Goal: Transaction & Acquisition: Purchase product/service

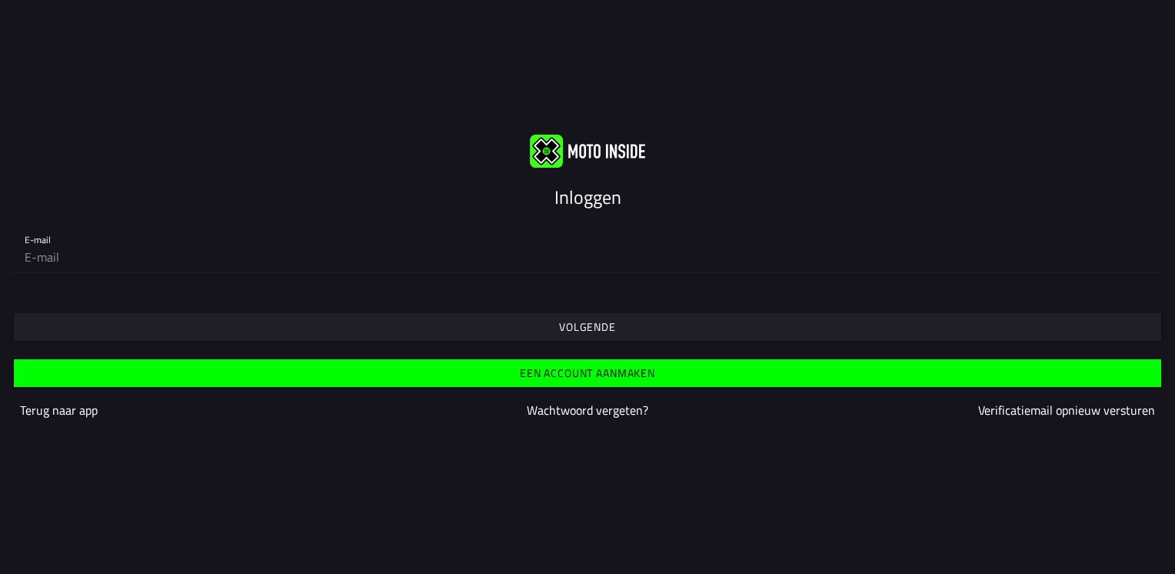
click at [0, 0] on slot "Inloggen" at bounding box center [0, 0] width 0 height 0
click at [128, 266] on input "email" at bounding box center [588, 256] width 1126 height 31
type input "[EMAIL_ADDRESS][DOMAIN_NAME]"
click at [539, 325] on span "Volgende" at bounding box center [586, 327] width 1123 height 28
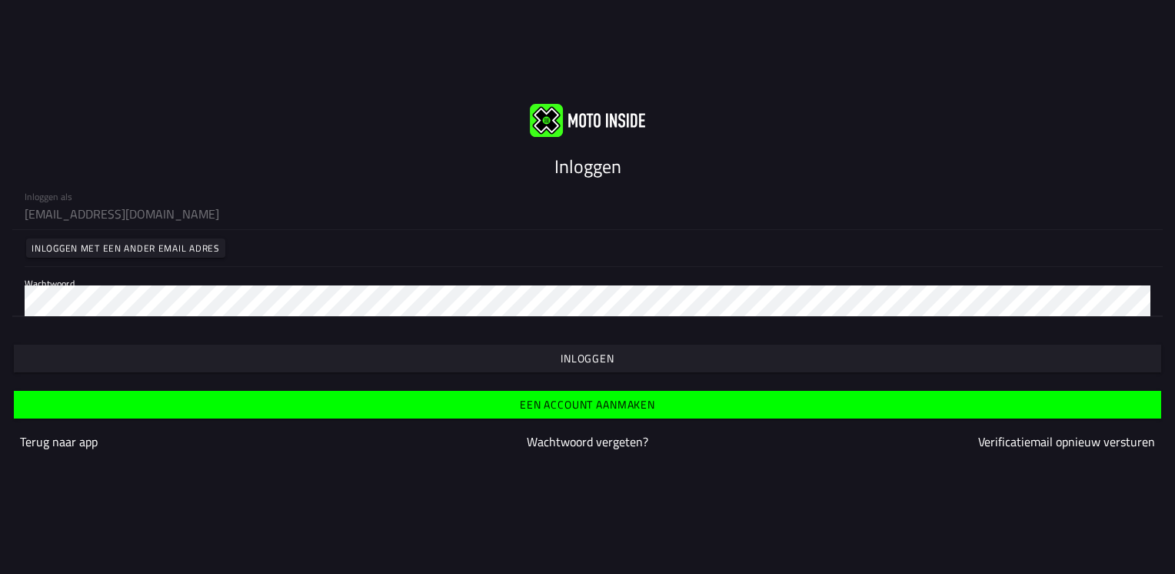
click at [0, 0] on slot "Inloggen" at bounding box center [0, 0] width 0 height 0
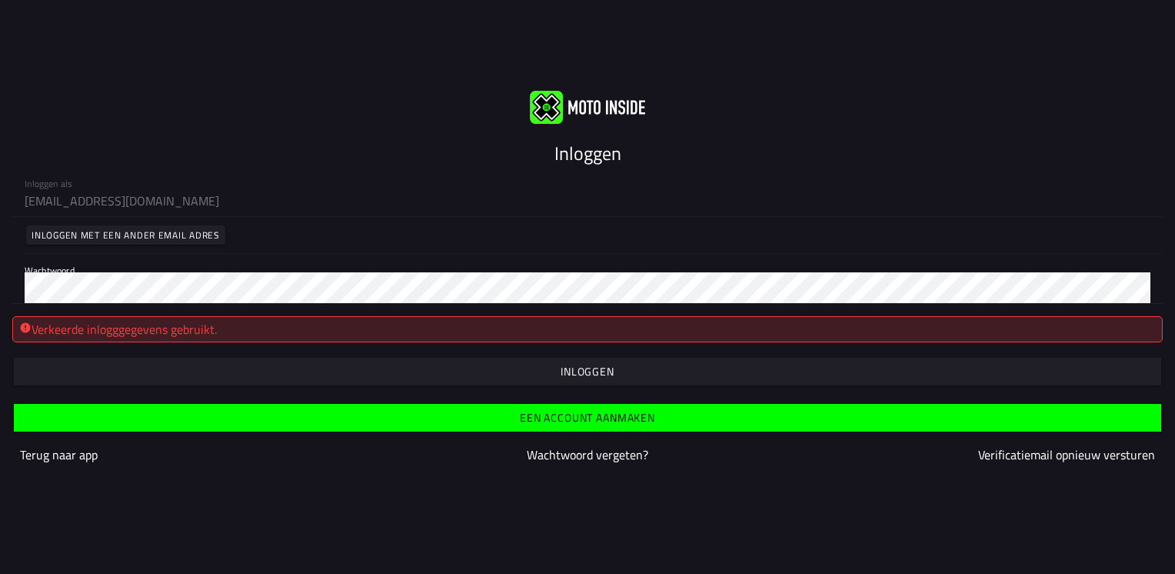
click at [117, 269] on div "Wachtwoord" at bounding box center [588, 278] width 1126 height 49
click at [0, 298] on div "Inloggen als ronnieguns@home.nl Inloggen met een ander email adres Wachtwoord" at bounding box center [587, 235] width 1175 height 137
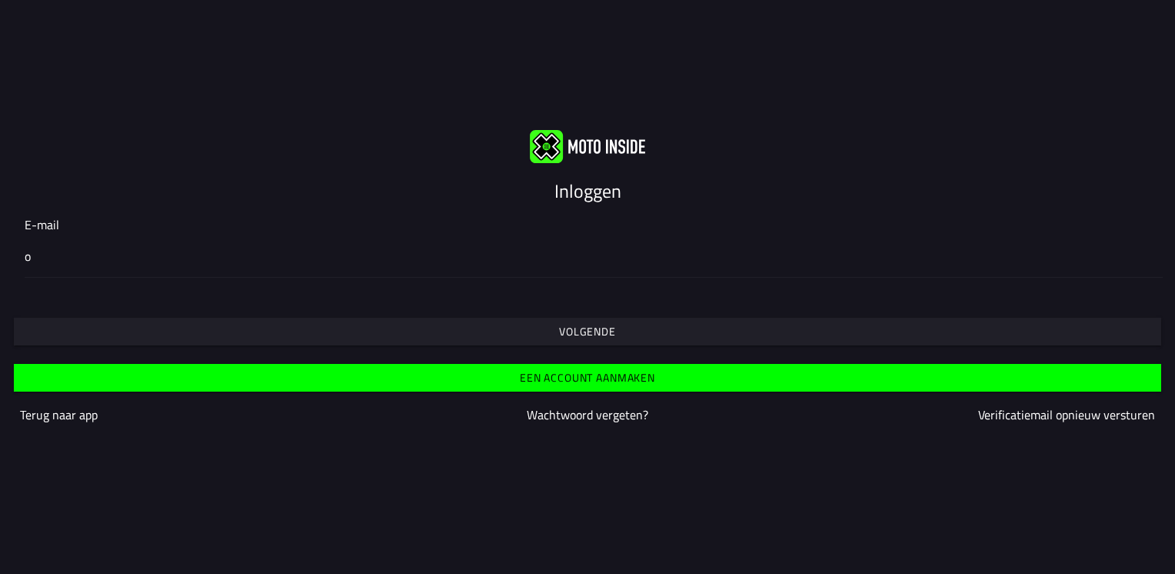
type input "o"
click at [43, 265] on input "o" at bounding box center [588, 256] width 1126 height 18
drag, startPoint x: 34, startPoint y: 272, endPoint x: 49, endPoint y: 288, distance: 22.3
click at [49, 288] on div "E-mail" at bounding box center [587, 246] width 1175 height 87
drag, startPoint x: 42, startPoint y: 254, endPoint x: 73, endPoint y: 201, distance: 61.7
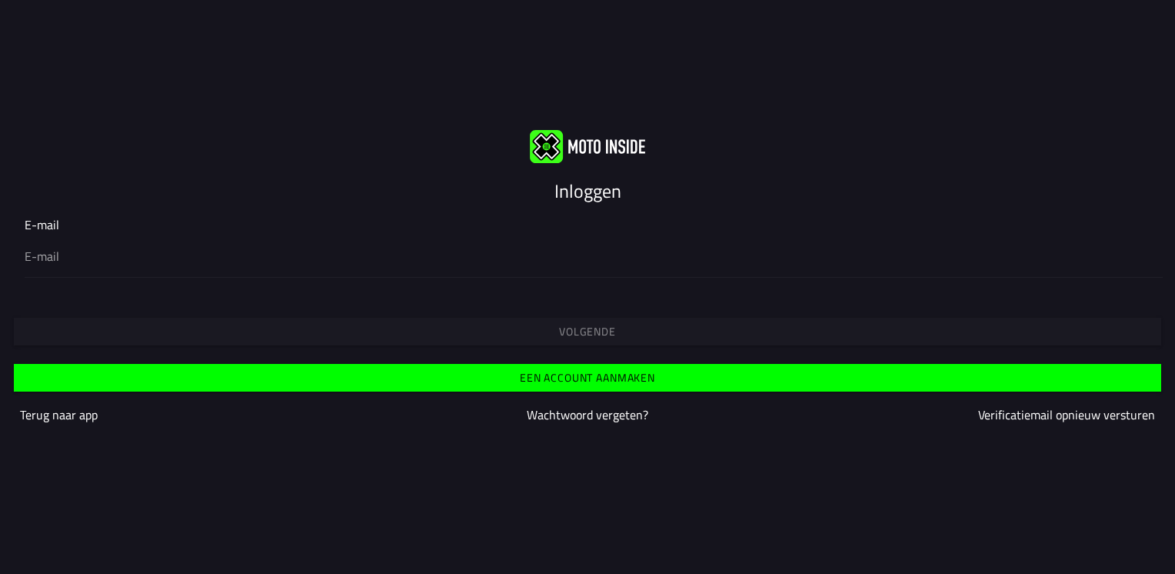
click at [77, 189] on div "Inloggen" at bounding box center [587, 190] width 1175 height 25
drag, startPoint x: 18, startPoint y: 251, endPoint x: 88, endPoint y: 203, distance: 84.5
click at [88, 198] on div "Inloggen" at bounding box center [587, 190] width 1175 height 25
click at [68, 257] on input "email" at bounding box center [588, 256] width 1126 height 18
type input "ronnieguns@home.nl"
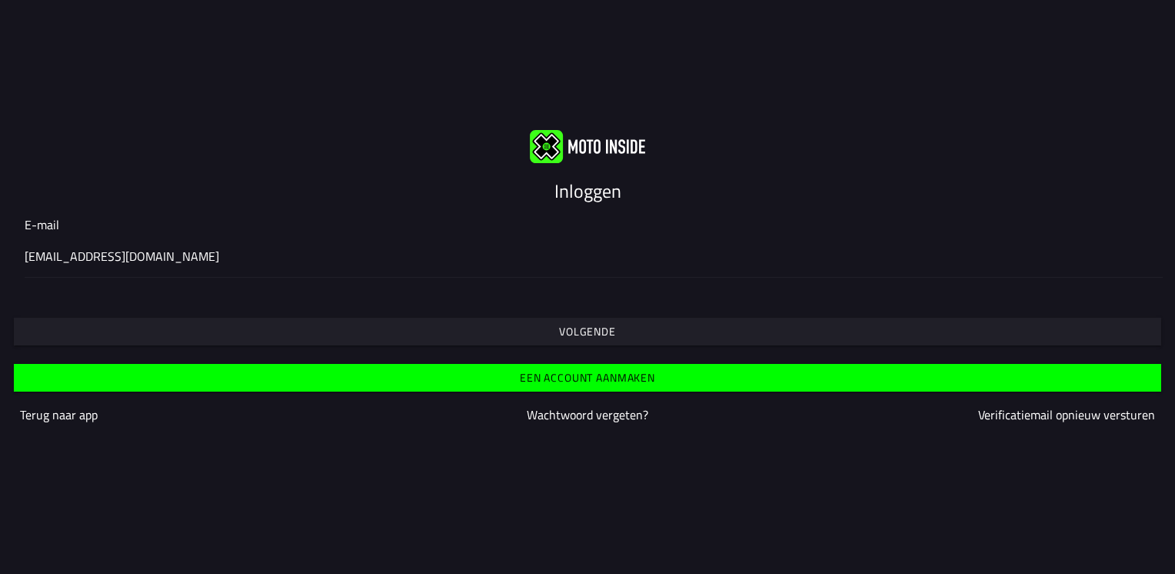
click at [554, 329] on span "Volgende" at bounding box center [586, 331] width 1123 height 11
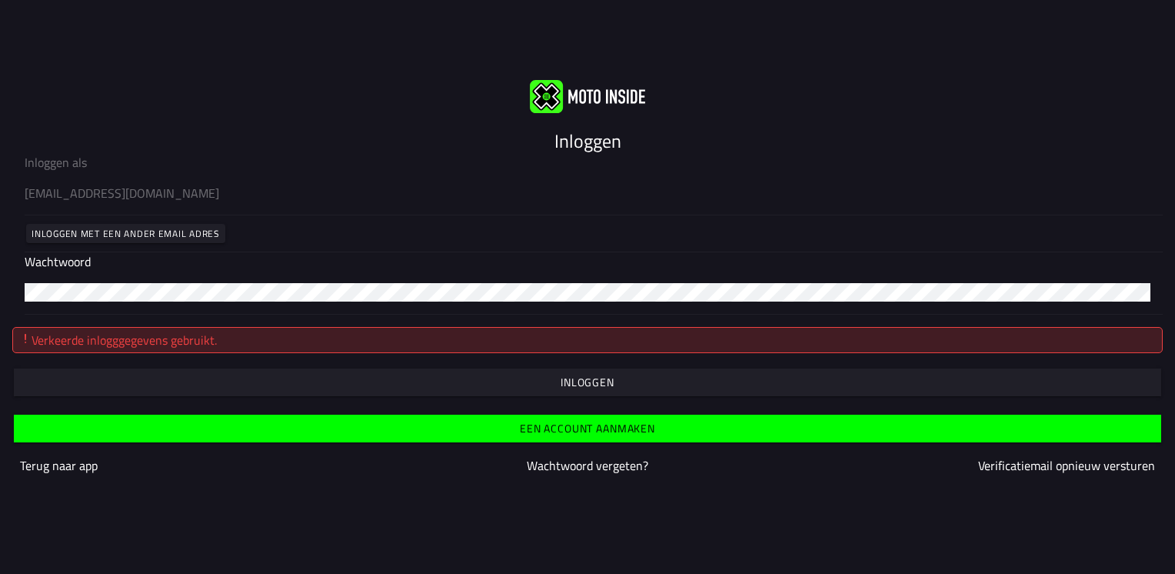
click at [0, 0] on slot "Wachtwoord vergeten?" at bounding box center [0, 0] width 0 height 0
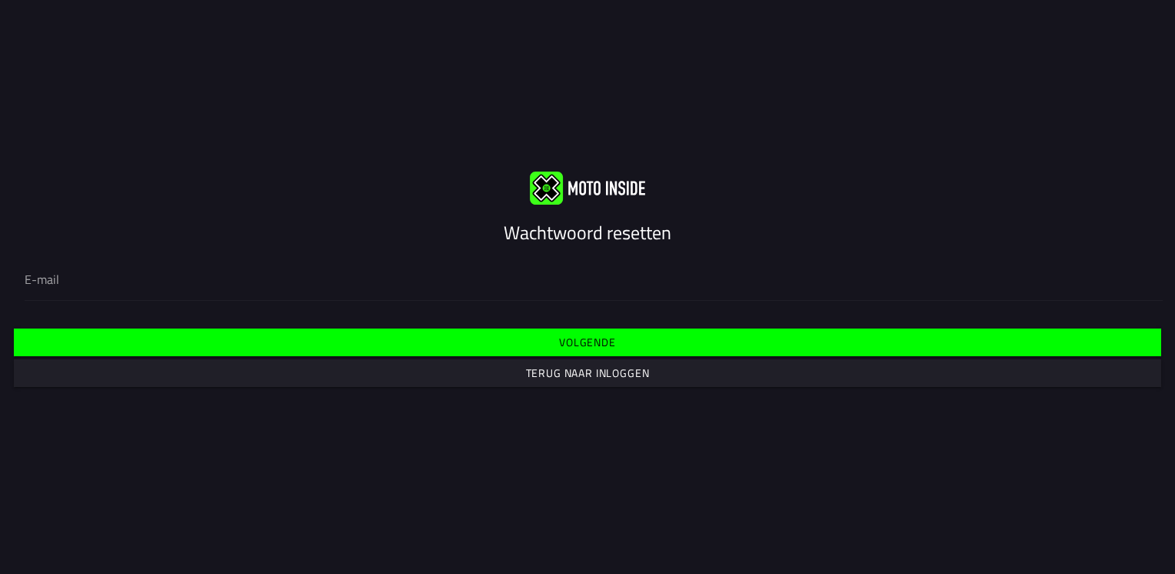
click at [77, 279] on input "email" at bounding box center [588, 279] width 1126 height 18
type input "ronnieguns@home.nl"
click at [0, 0] on slot "Volgende" at bounding box center [0, 0] width 0 height 0
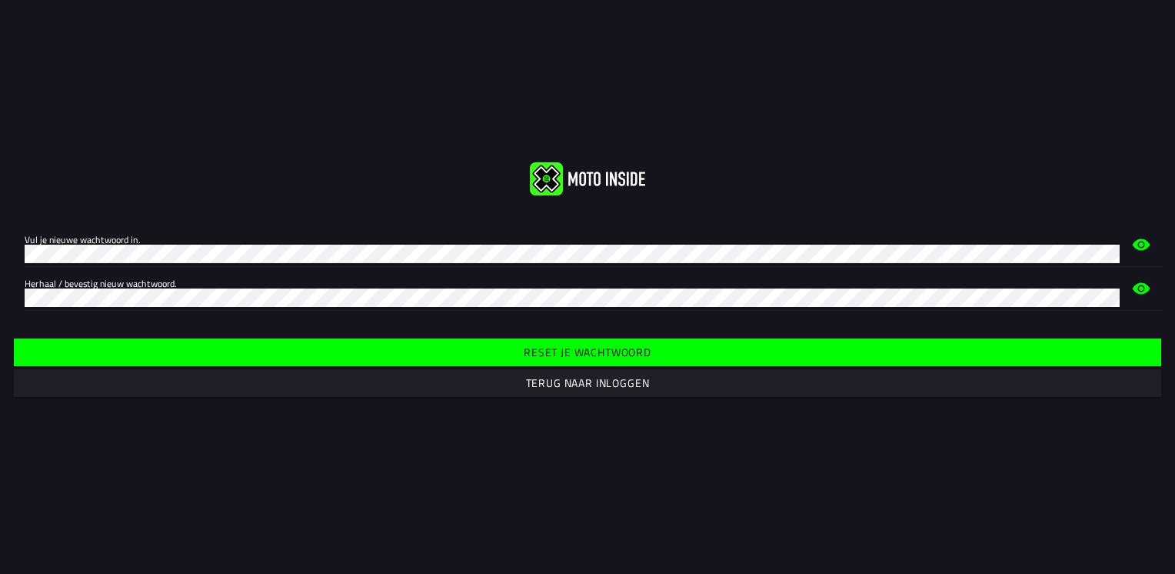
click at [0, 0] on slot "Reset je wachtwoord" at bounding box center [0, 0] width 0 height 0
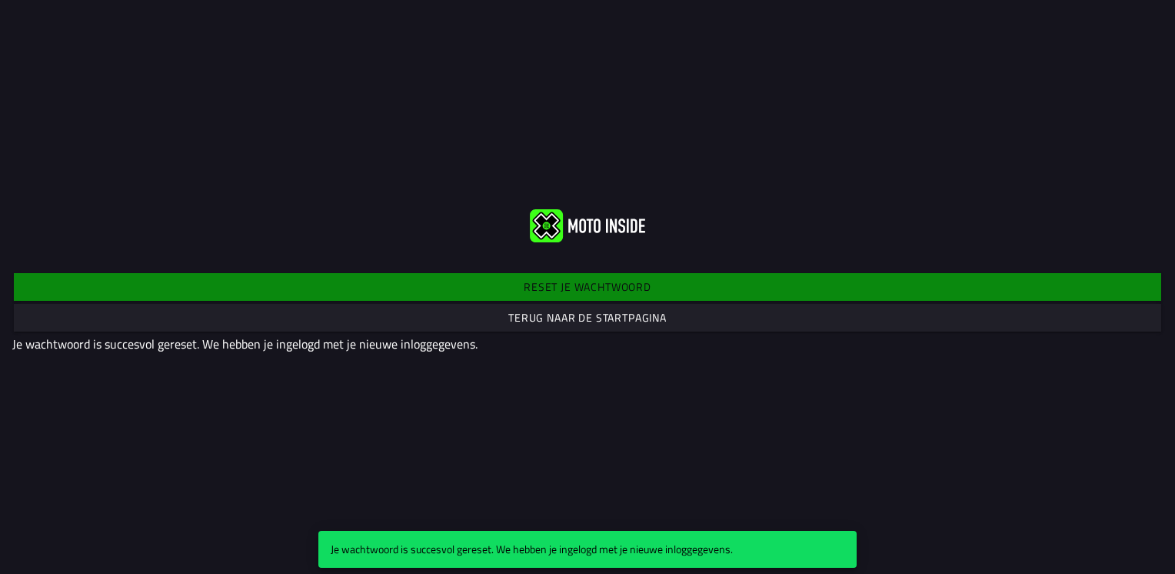
click at [0, 0] on slot "Terug naar de startpagina" at bounding box center [0, 0] width 0 height 0
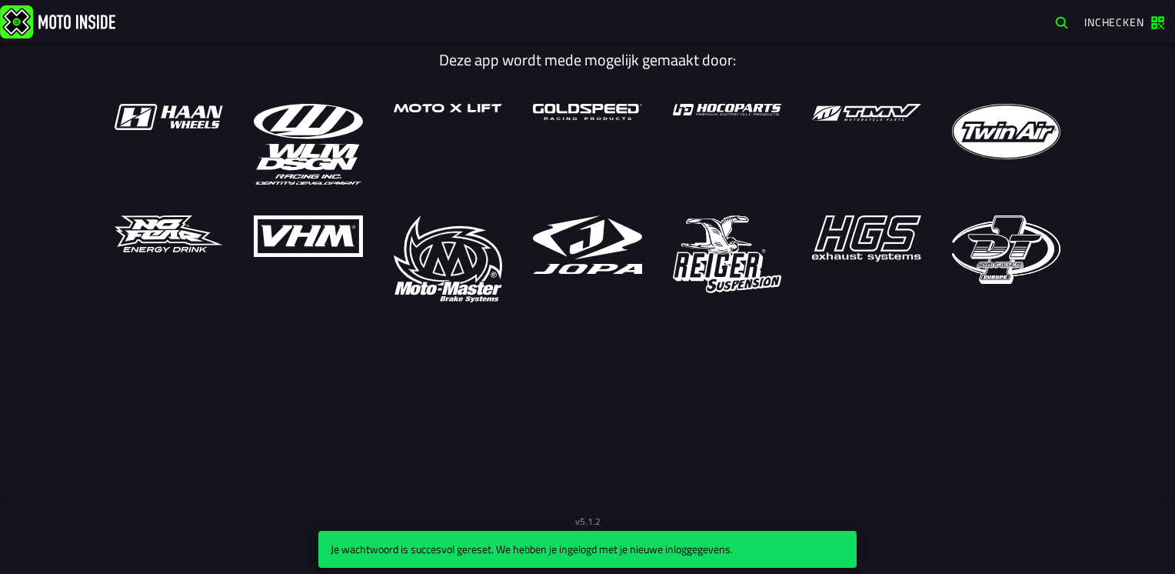
click at [1104, 18] on span "Inchecken" at bounding box center [1114, 22] width 60 height 16
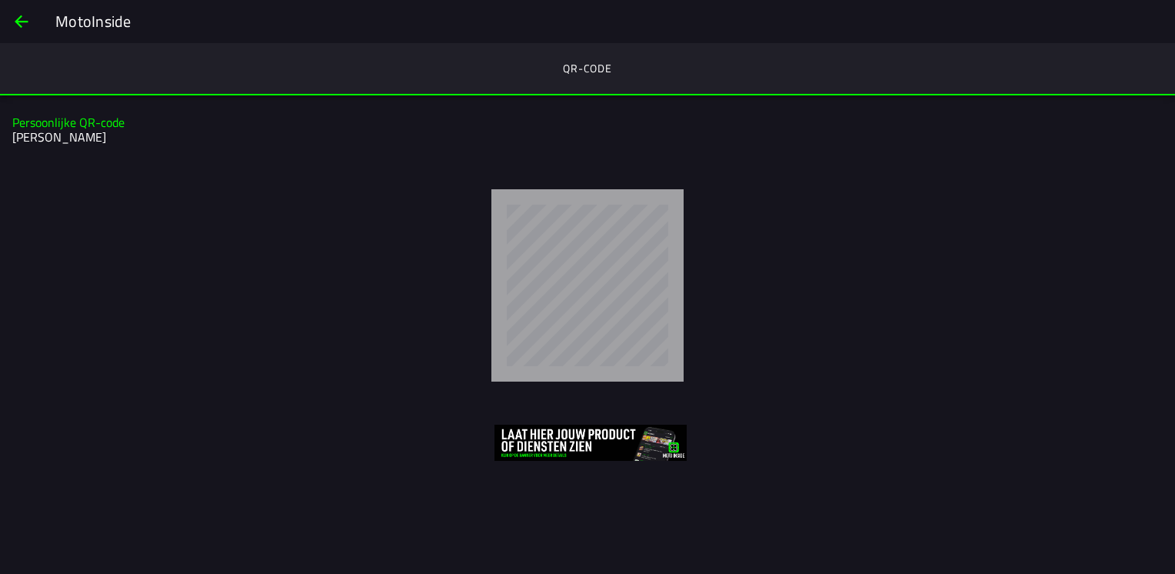
click at [31, 133] on h2 "NIELS Guns" at bounding box center [585, 137] width 1146 height 15
click at [30, 19] on span "back" at bounding box center [21, 21] width 18 height 37
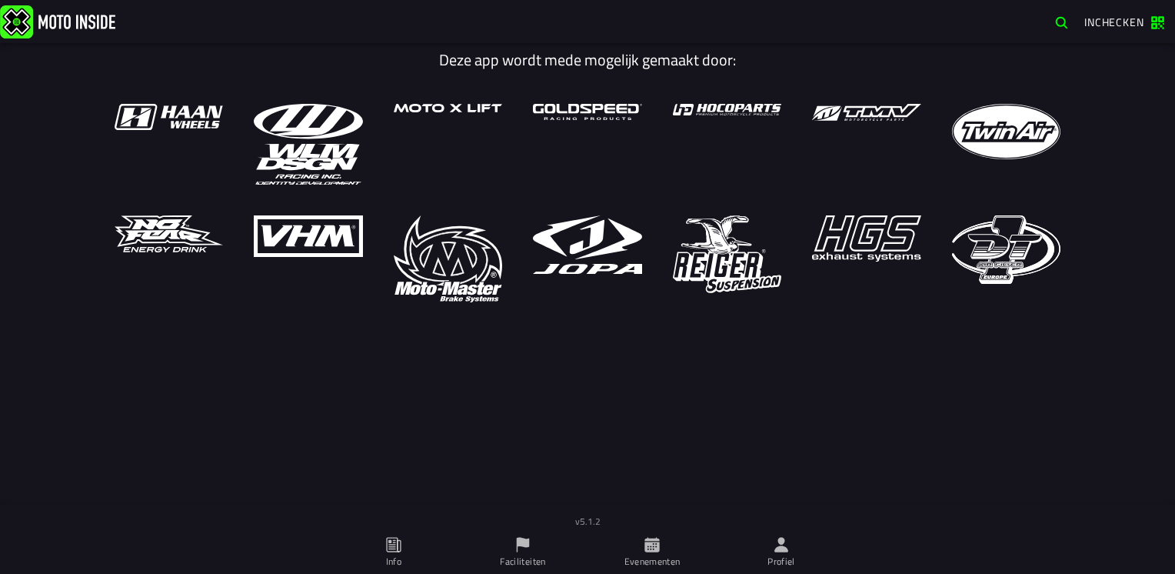
click at [653, 546] on icon at bounding box center [652, 544] width 17 height 17
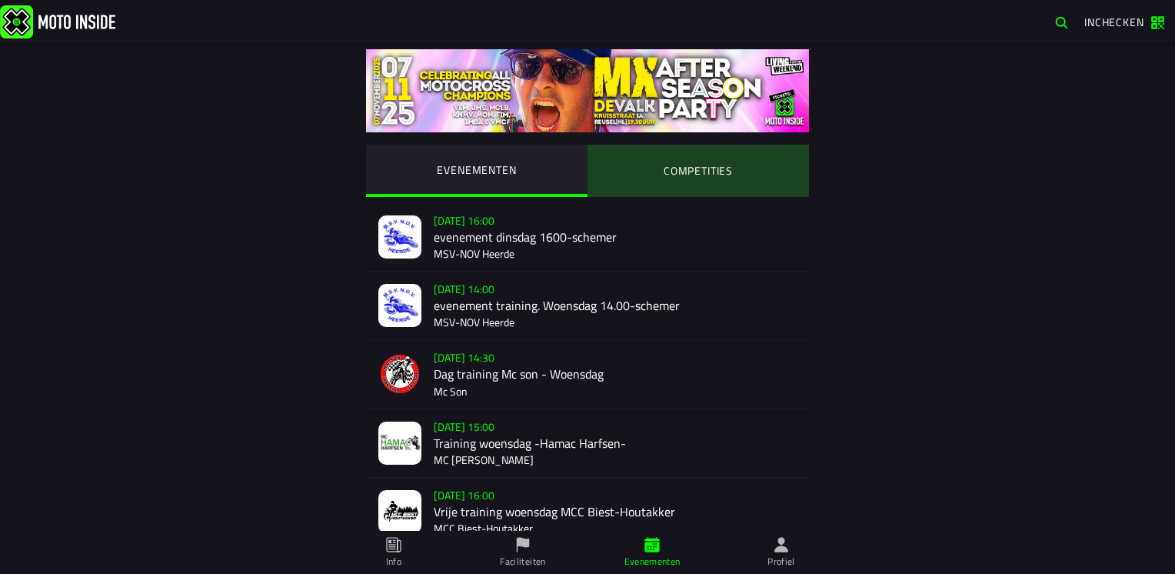
click at [675, 175] on ion-segment-button "COMPETITIES" at bounding box center [697, 171] width 221 height 52
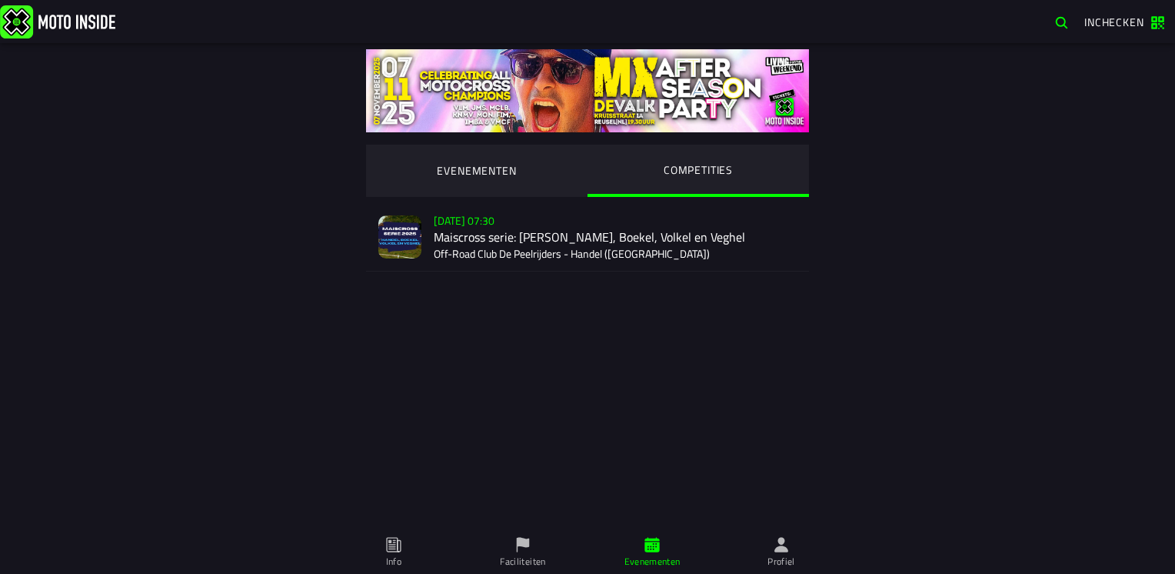
click at [486, 235] on div "Verkoop nog niet gestart Su 2 Nov - 07:30 Maiscross serie: Handel, Boekel, Volk…" at bounding box center [615, 237] width 363 height 68
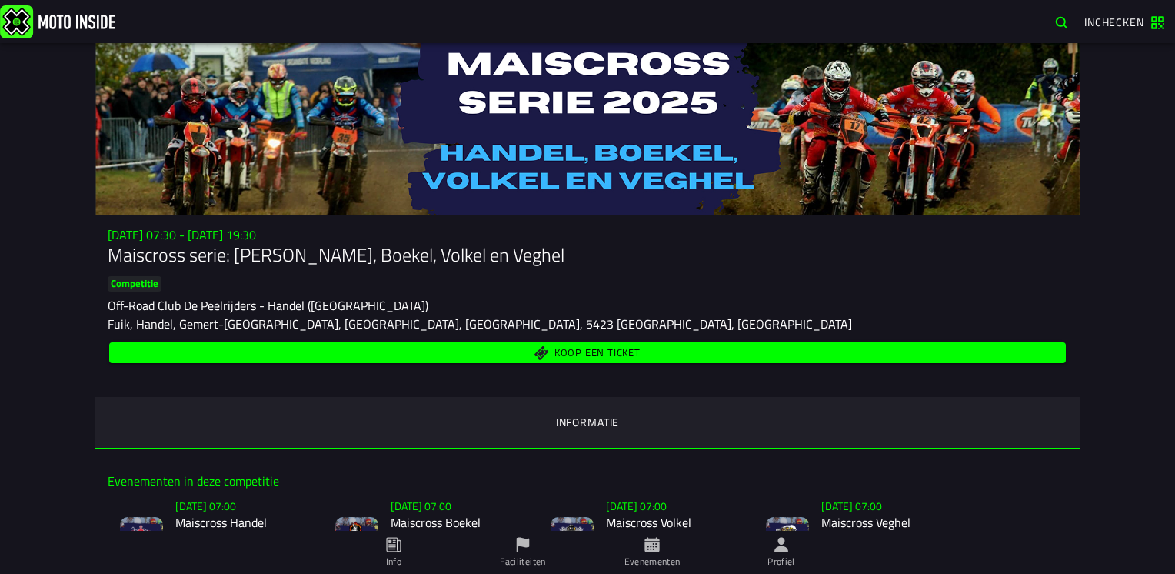
click at [618, 355] on span "Koop een ticket" at bounding box center [597, 353] width 86 height 10
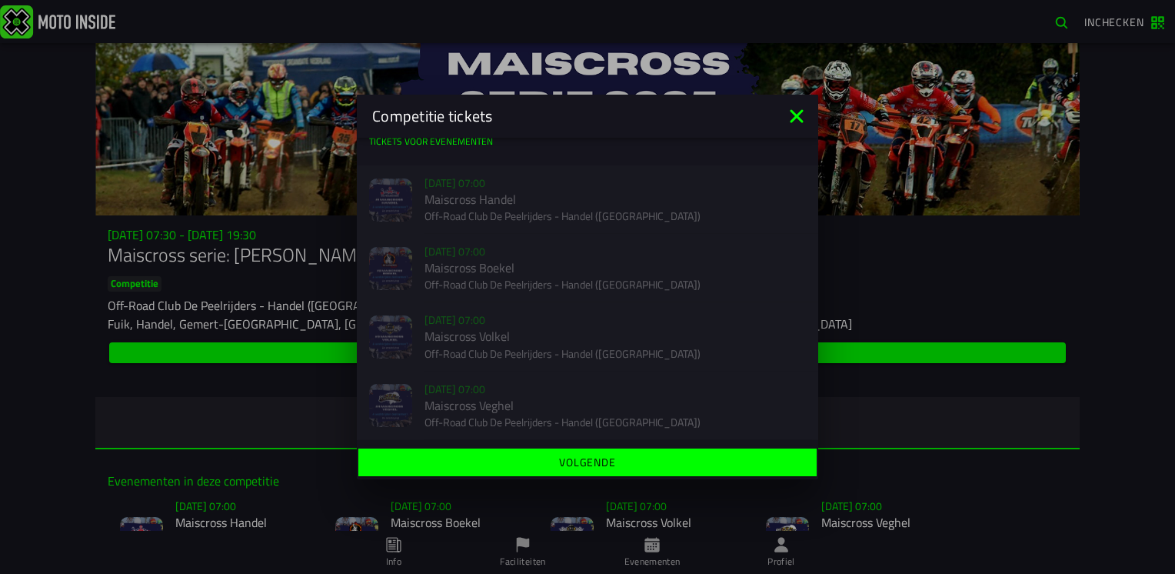
scroll to position [11, 0]
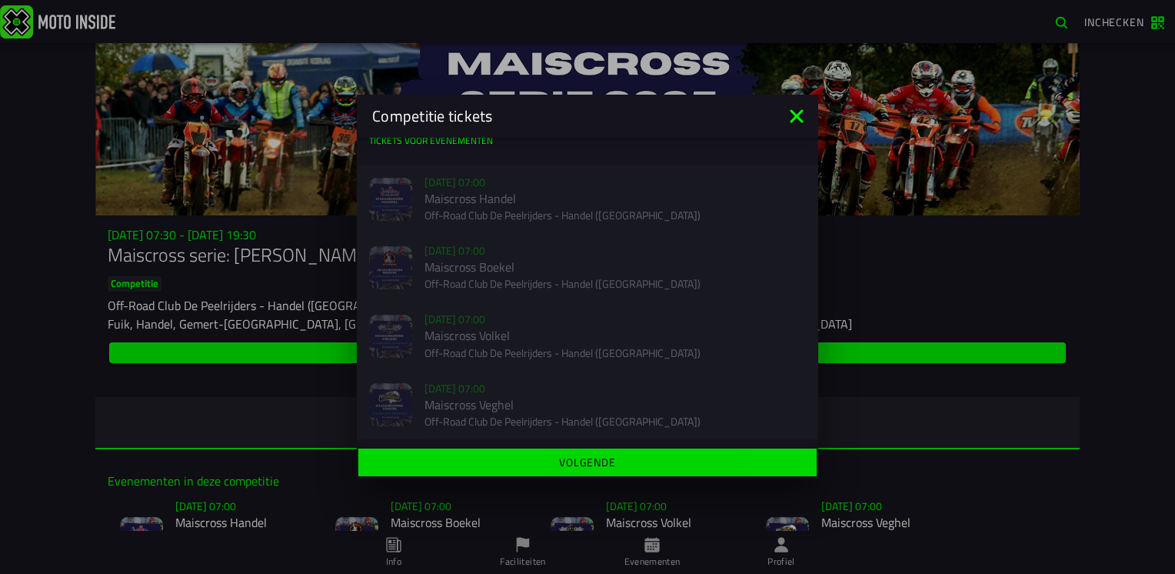
click at [0, 0] on slot "Volgende" at bounding box center [0, 0] width 0 height 0
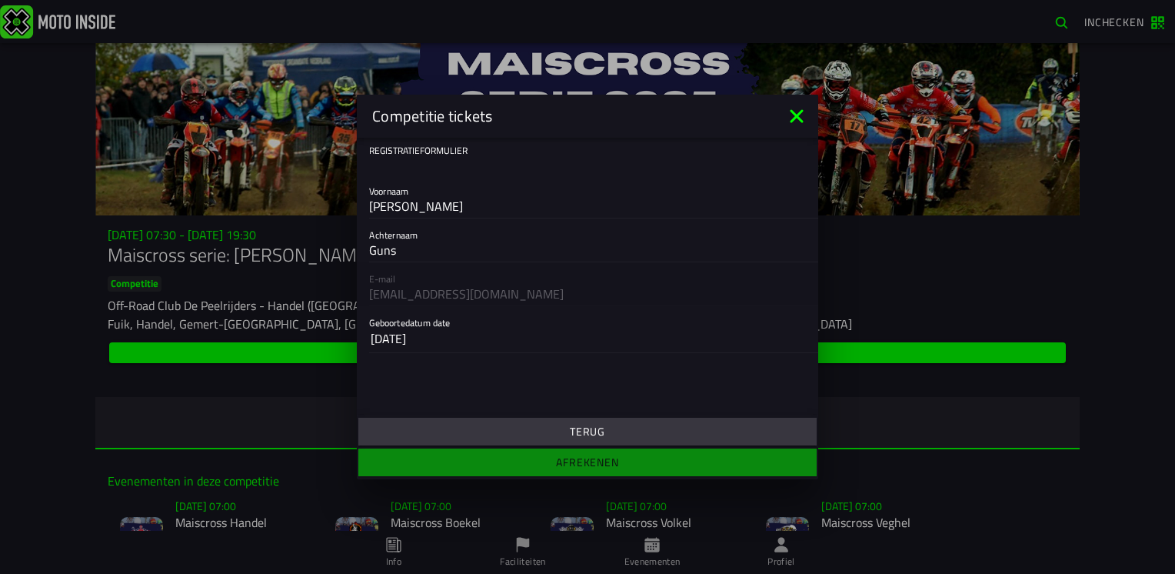
scroll to position [0, 0]
click at [797, 115] on icon at bounding box center [796, 115] width 13 height 13
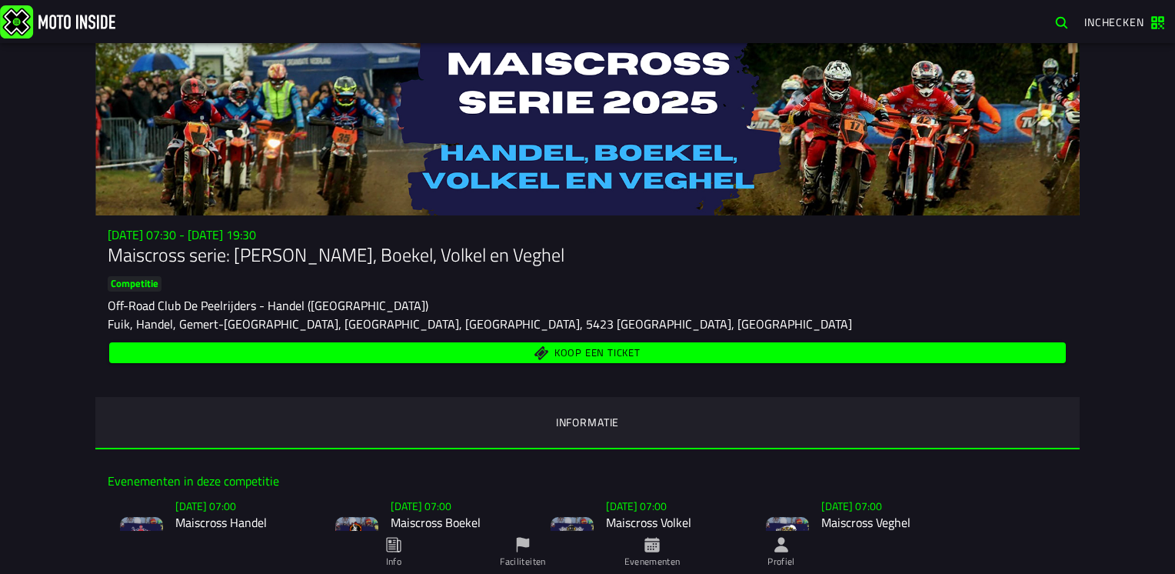
click at [220, 252] on h1 "Maiscross serie: Handel, Boekel, Volkel en Veghel" at bounding box center [588, 254] width 960 height 25
click at [578, 431] on ion-segment-button "Informatie" at bounding box center [587, 423] width 984 height 52
click at [1116, 26] on span "Inchecken" at bounding box center [1114, 22] width 60 height 16
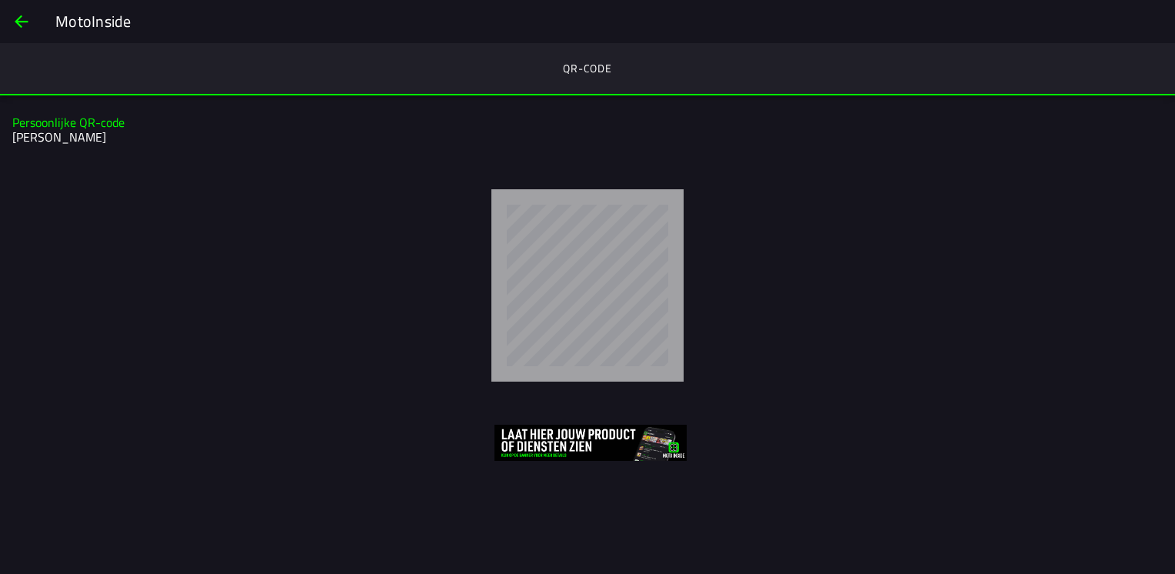
click at [0, 0] on slot "Persoonlijke QR-code" at bounding box center [0, 0] width 0 height 0
click at [76, 138] on h2 "NIELS Guns" at bounding box center [585, 137] width 1146 height 15
click at [584, 67] on ion-segment-button "QR-code" at bounding box center [587, 69] width 1175 height 52
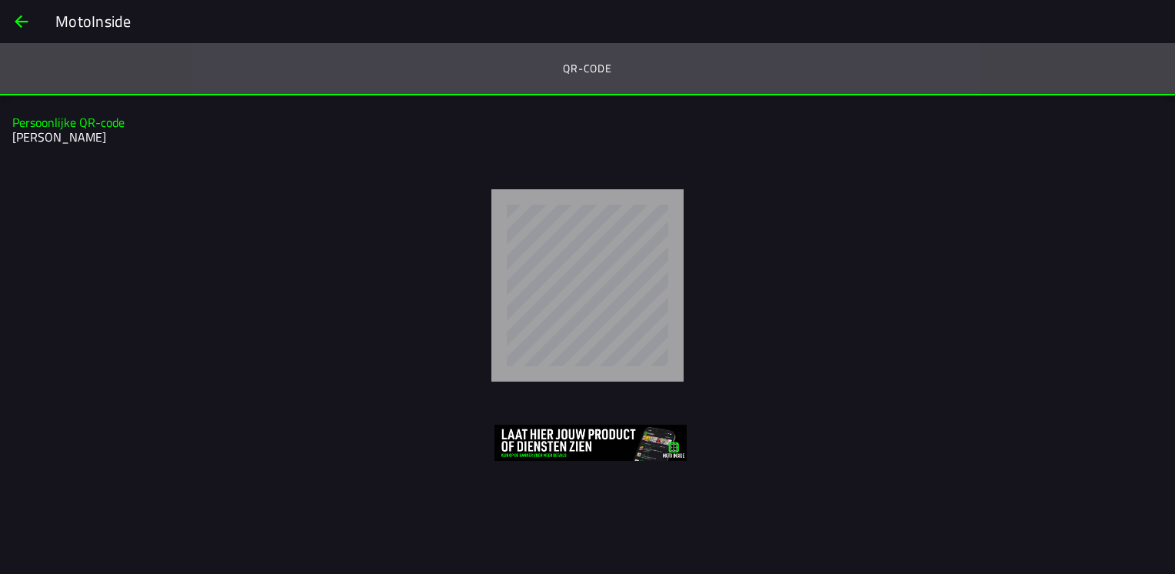
click at [584, 67] on ion-segment-button "QR-code" at bounding box center [587, 69] width 1175 height 52
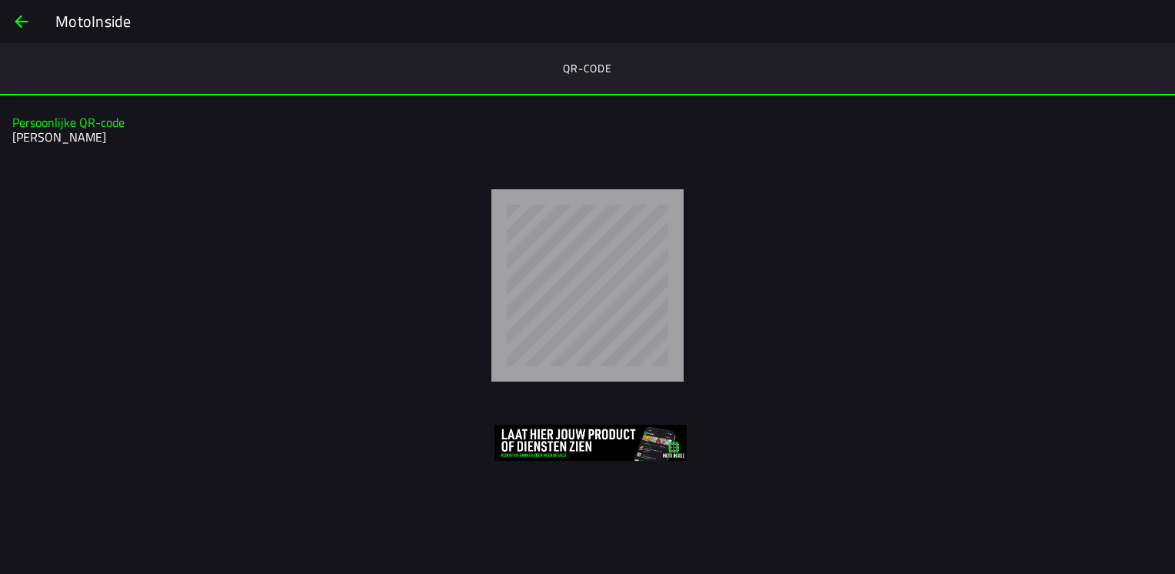
click at [20, 15] on span "back" at bounding box center [21, 21] width 18 height 37
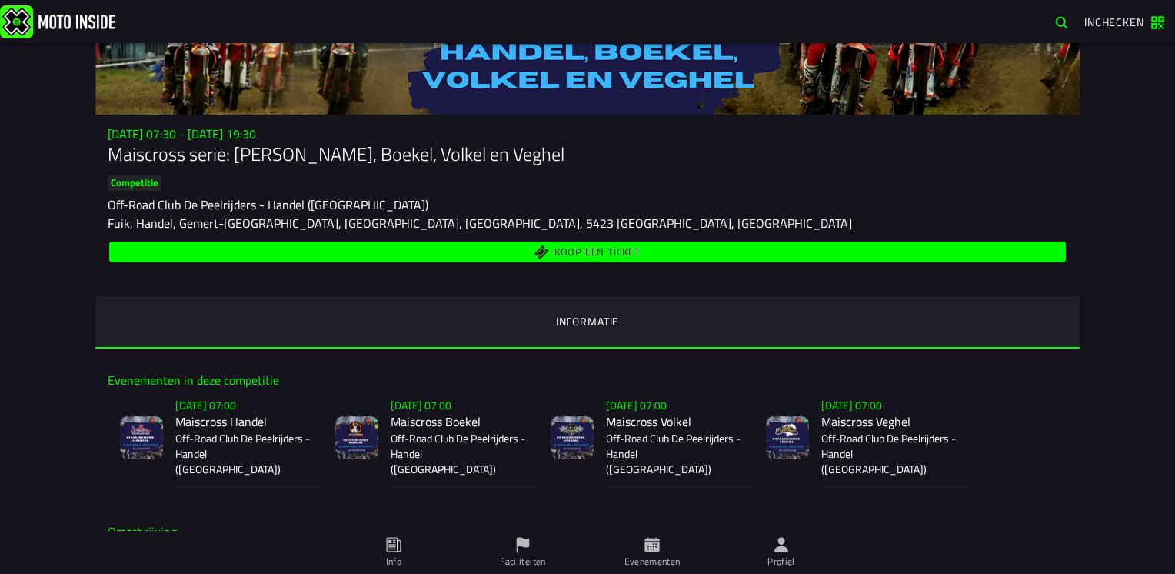
scroll to position [231, 0]
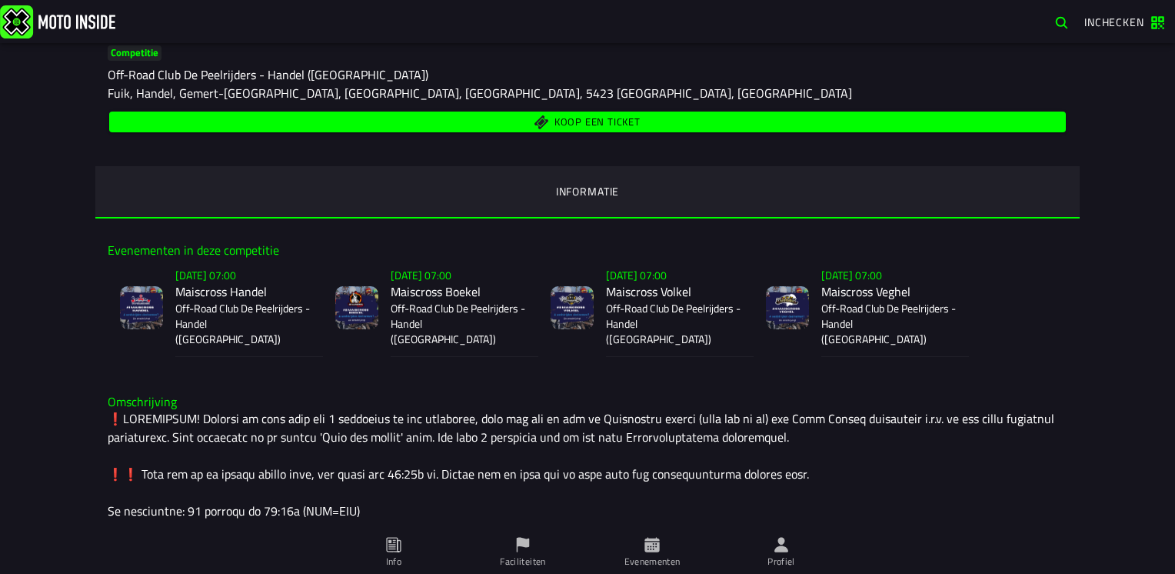
click at [574, 123] on span "Koop een ticket" at bounding box center [597, 122] width 86 height 10
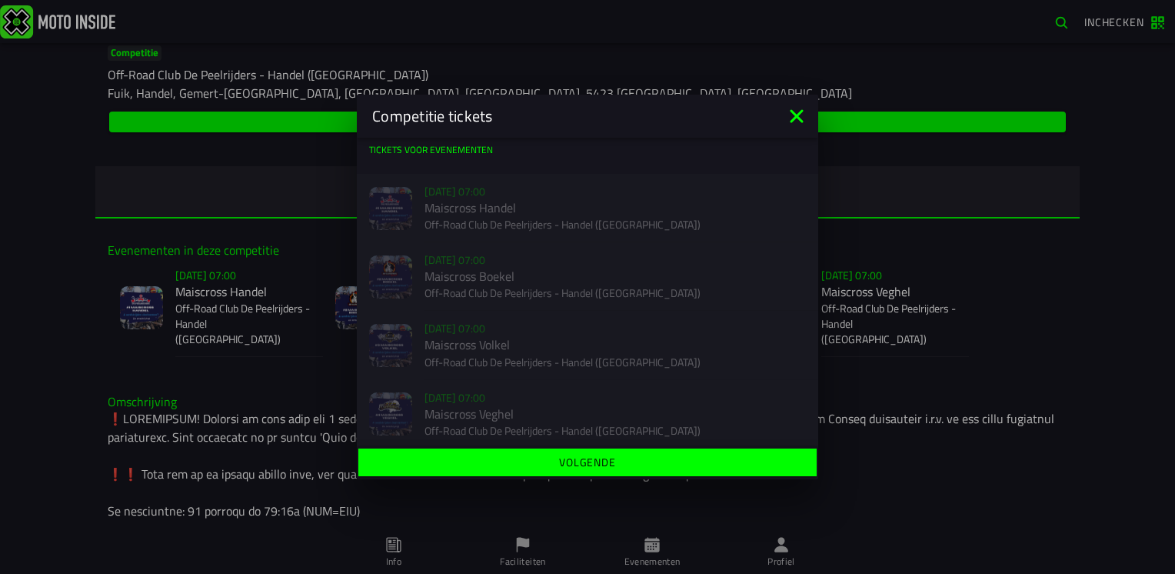
scroll to position [0, 0]
click at [793, 115] on icon at bounding box center [796, 115] width 13 height 13
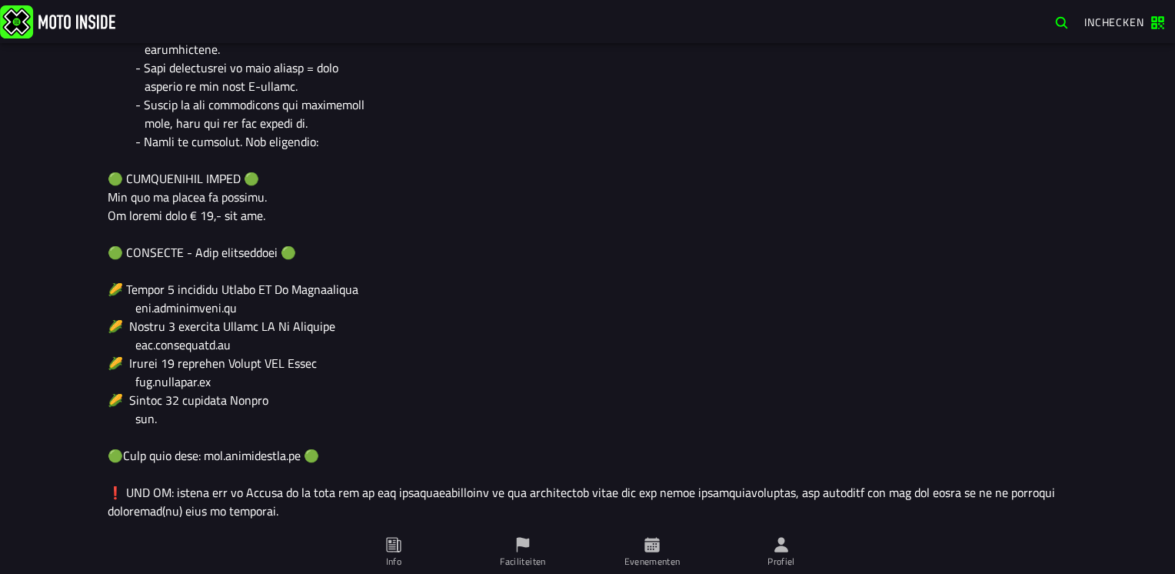
scroll to position [1158, 0]
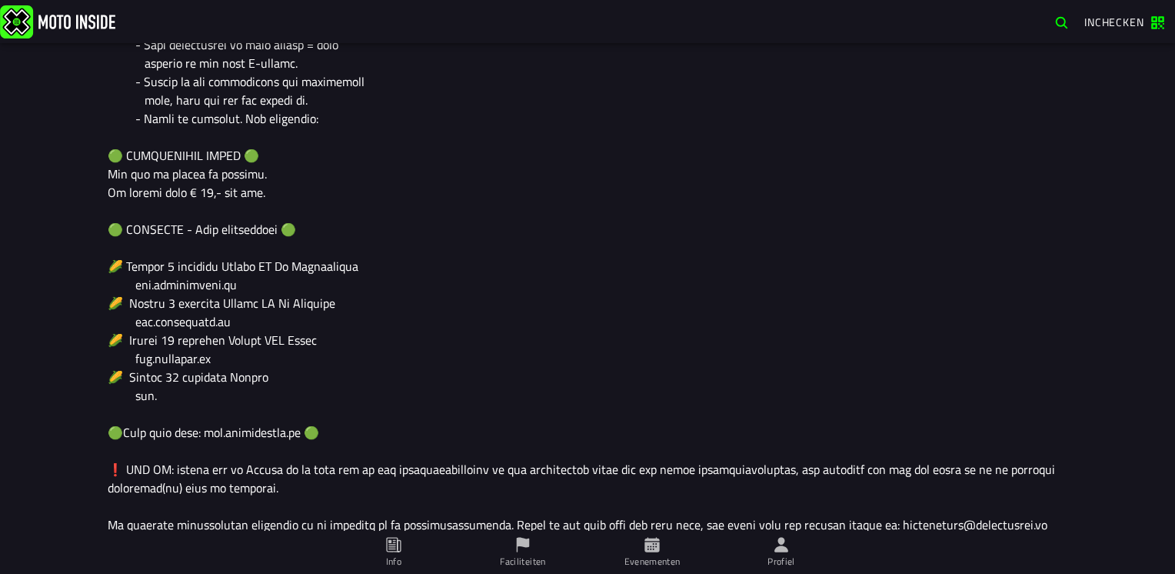
click at [218, 417] on div at bounding box center [588, 8] width 960 height 1052
drag, startPoint x: 199, startPoint y: 413, endPoint x: 289, endPoint y: 407, distance: 90.1
click at [288, 408] on div at bounding box center [588, 8] width 960 height 1052
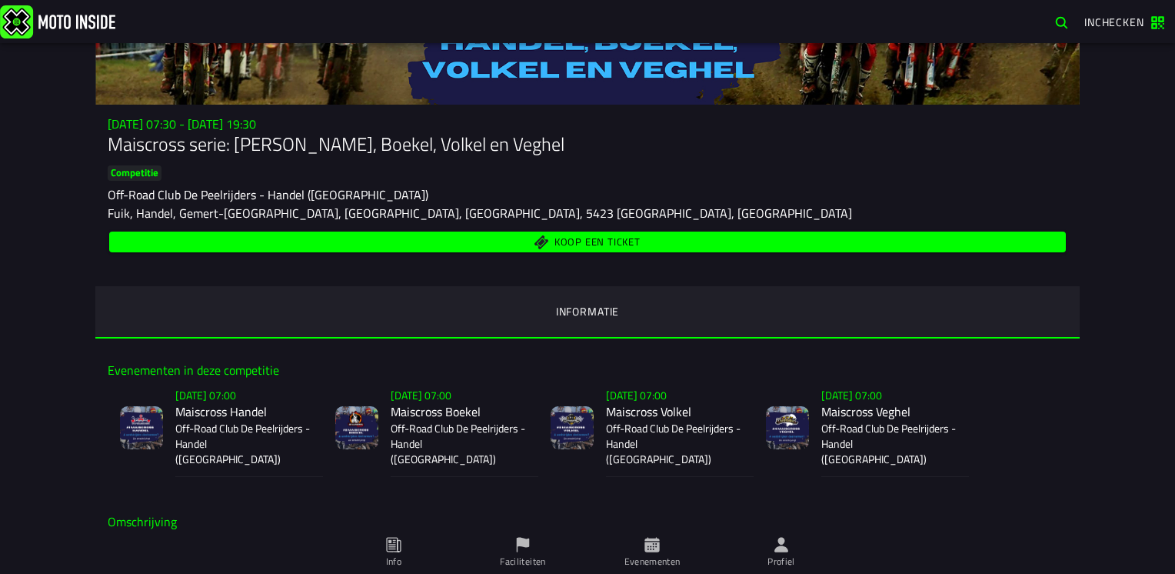
scroll to position [0, 0]
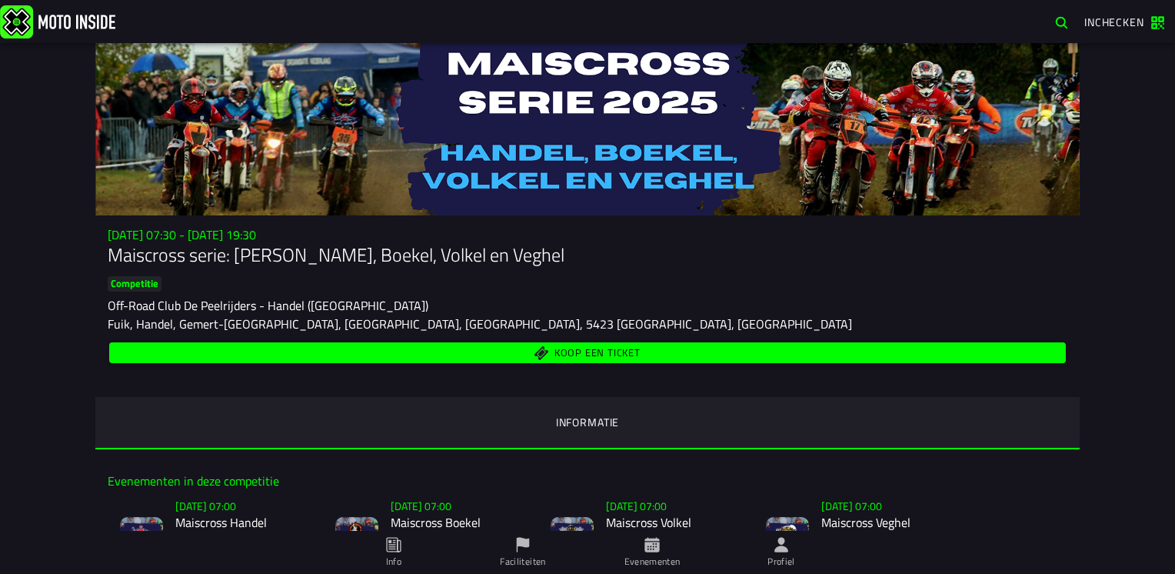
click at [577, 355] on span "Koop een ticket" at bounding box center [597, 353] width 86 height 10
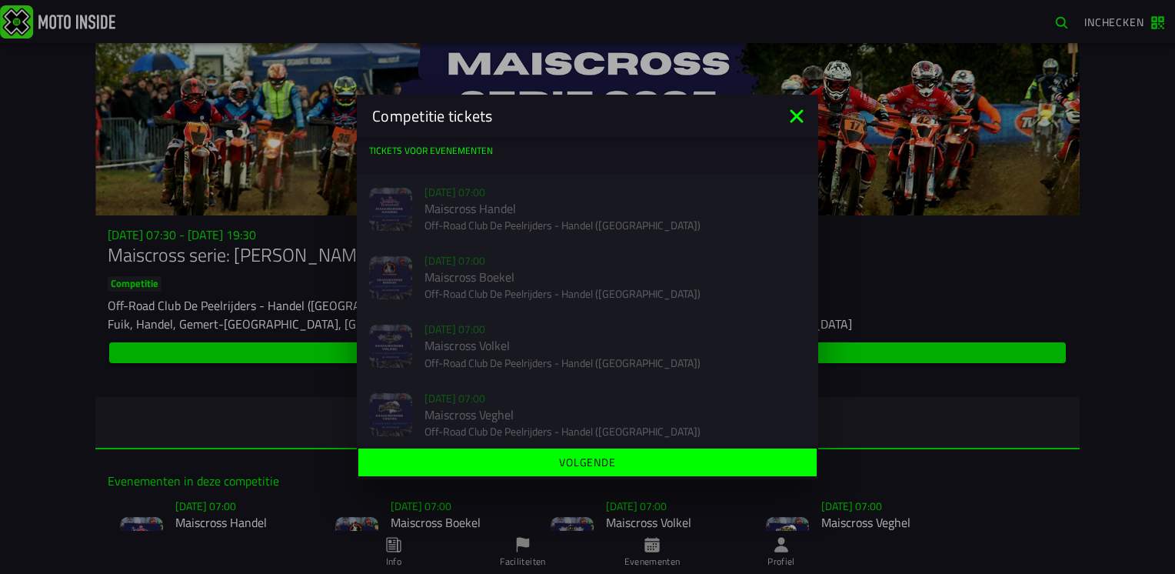
click at [0, 0] on slot "Volgende" at bounding box center [0, 0] width 0 height 0
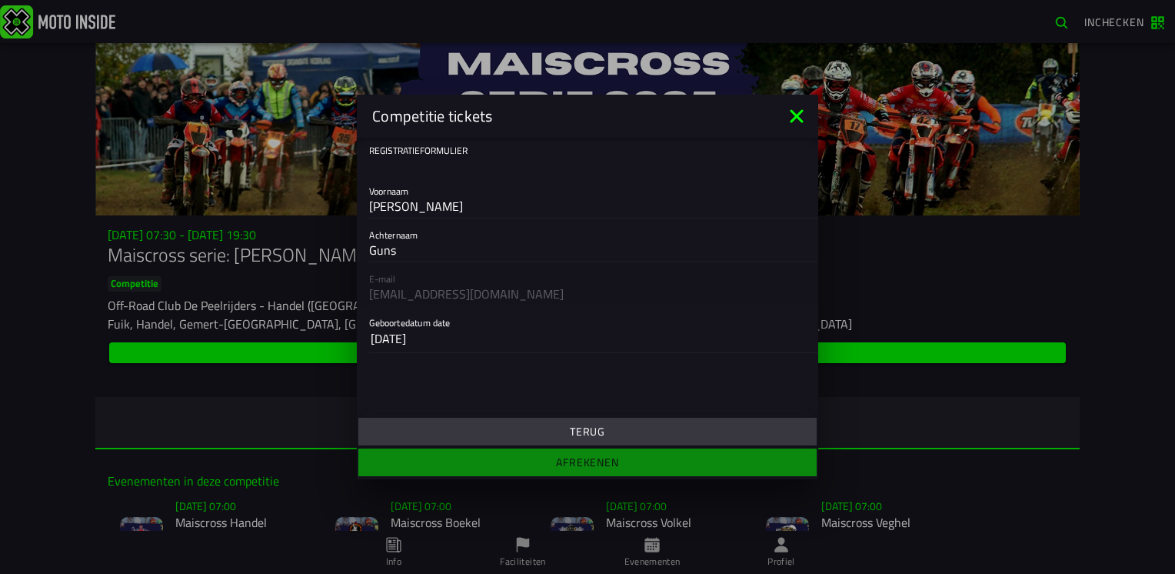
click at [0, 0] on slot "Terug" at bounding box center [0, 0] width 0 height 0
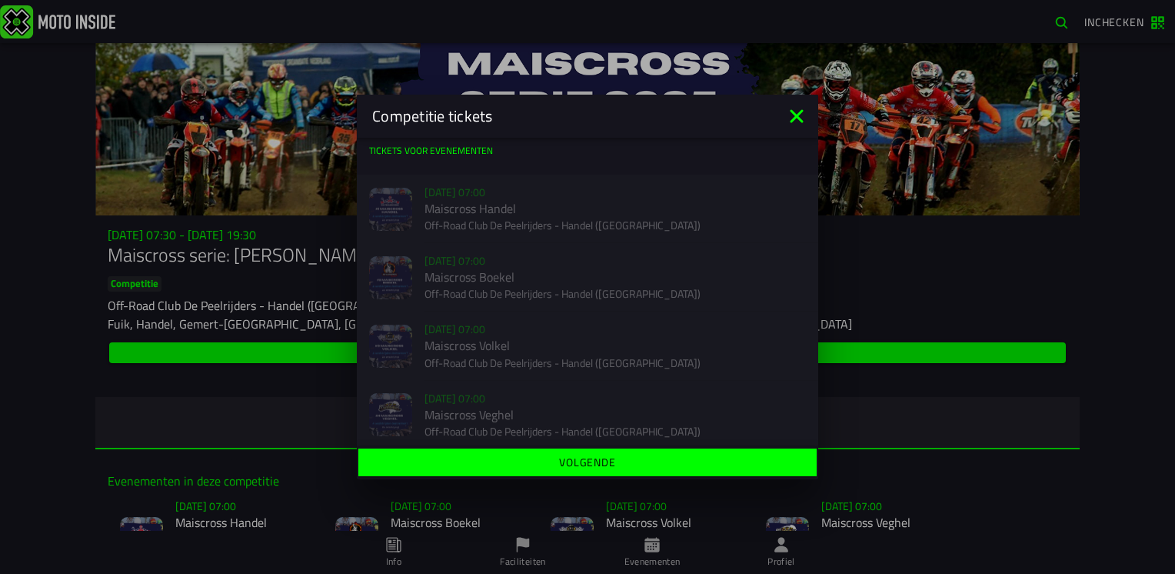
click at [796, 115] on icon at bounding box center [796, 116] width 25 height 25
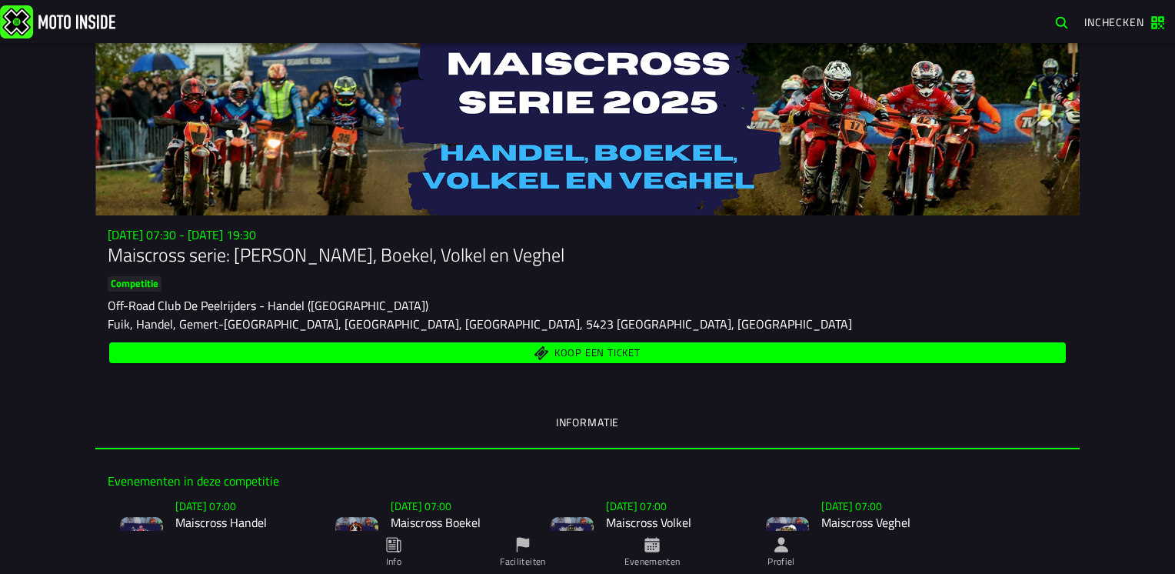
click at [613, 349] on span "Koop een ticket" at bounding box center [597, 353] width 86 height 10
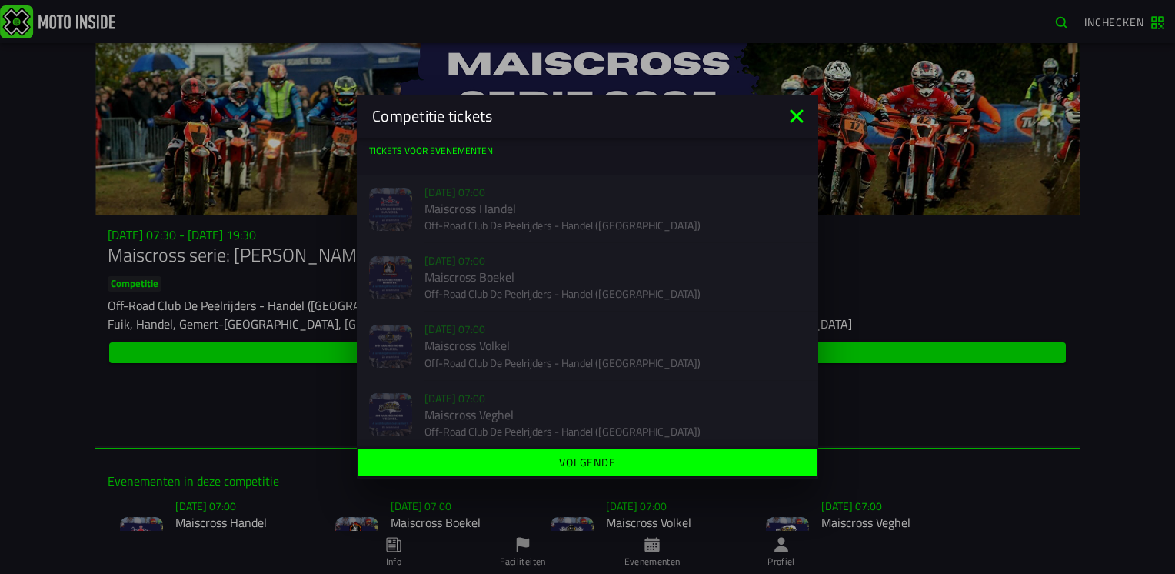
click at [797, 116] on icon at bounding box center [796, 115] width 13 height 13
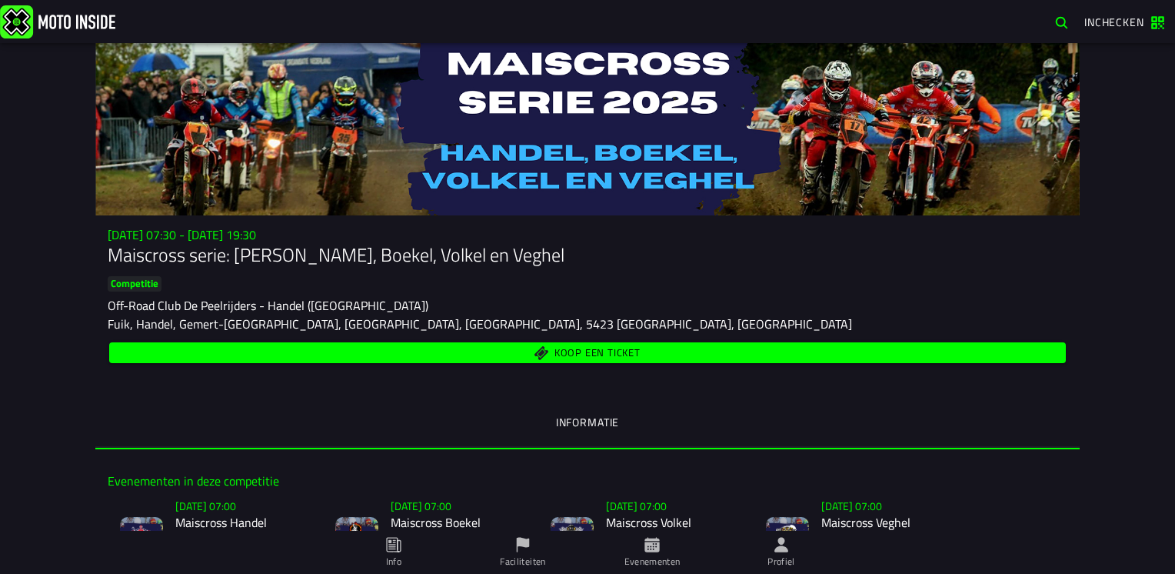
click at [560, 348] on span "Koop een ticket" at bounding box center [597, 353] width 86 height 10
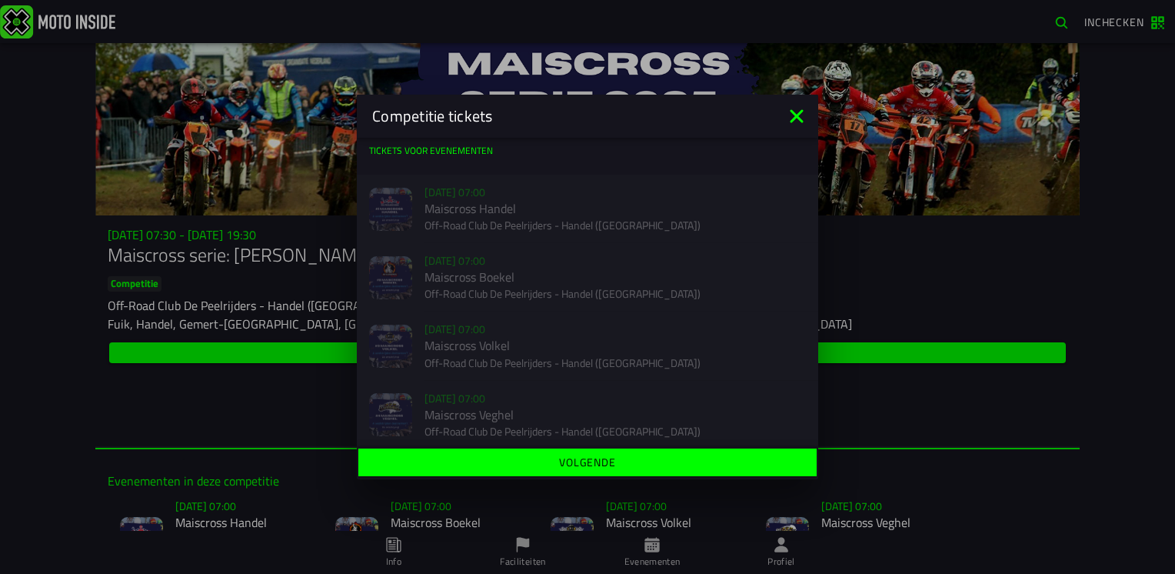
scroll to position [11, 0]
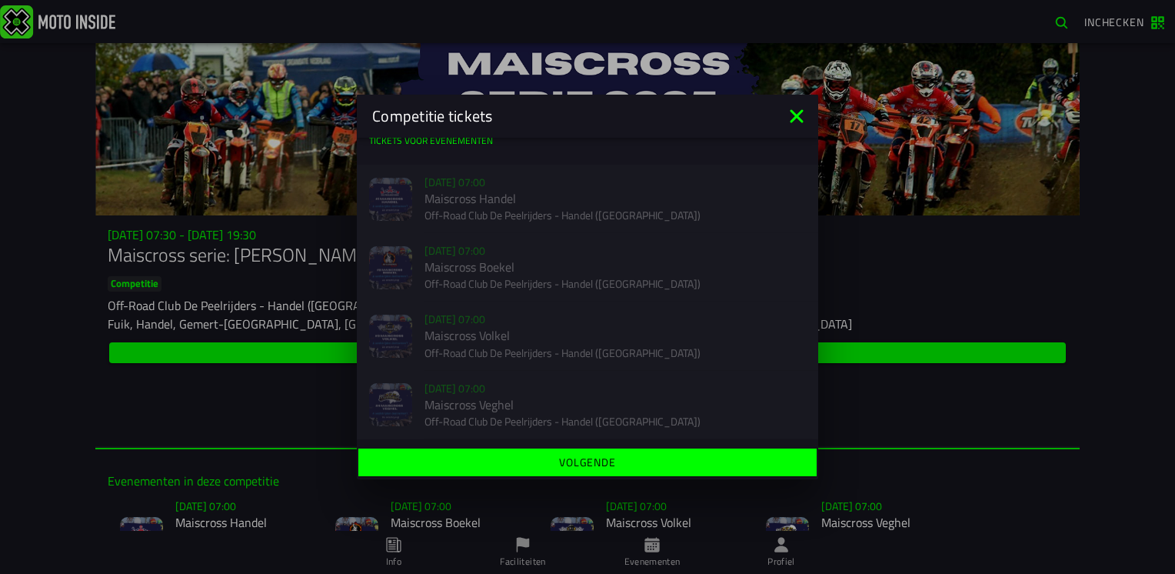
drag, startPoint x: 449, startPoint y: 202, endPoint x: 452, endPoint y: 260, distance: 57.7
click at [449, 203] on div "Verkoop nog niet gestart Su 2 Nov - 07:00 Maiscross Handel Off-Road Club De Pee…" at bounding box center [587, 199] width 461 height 68
click at [452, 261] on div "Verkoop nog niet gestart Su 9 Nov - 07:00 Maiscross Boekel Off-Road Club De Pee…" at bounding box center [587, 267] width 461 height 68
click at [459, 324] on div "Verkoop nog niet gestart Su 16 Nov - 07:00 Maiscross Volkel Off-Road Club De Pe…" at bounding box center [587, 335] width 461 height 68
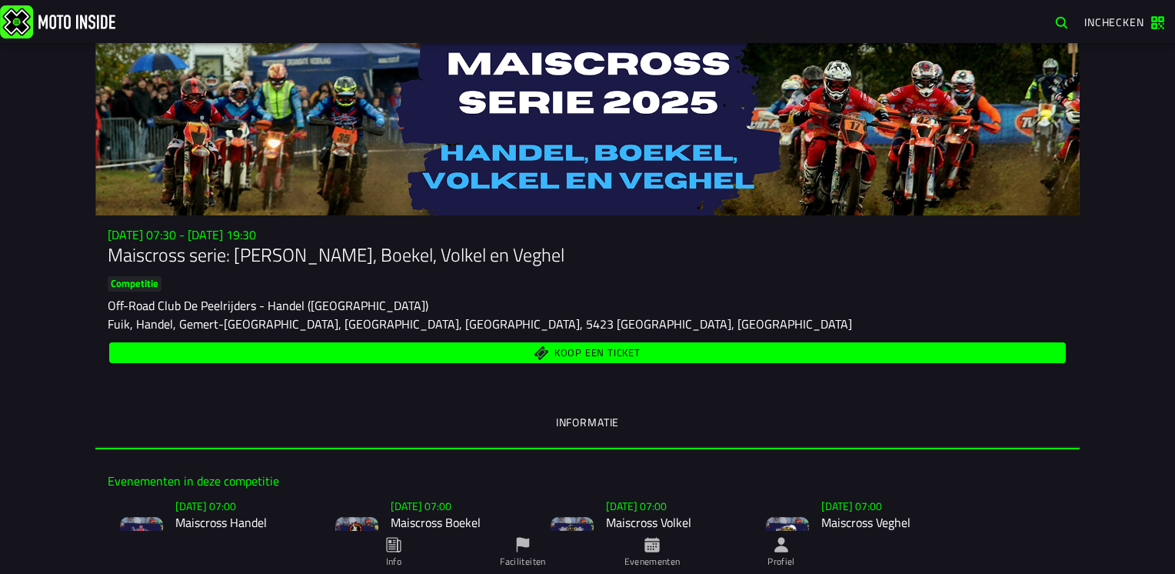
click at [577, 356] on span "Koop een ticket" at bounding box center [597, 353] width 86 height 10
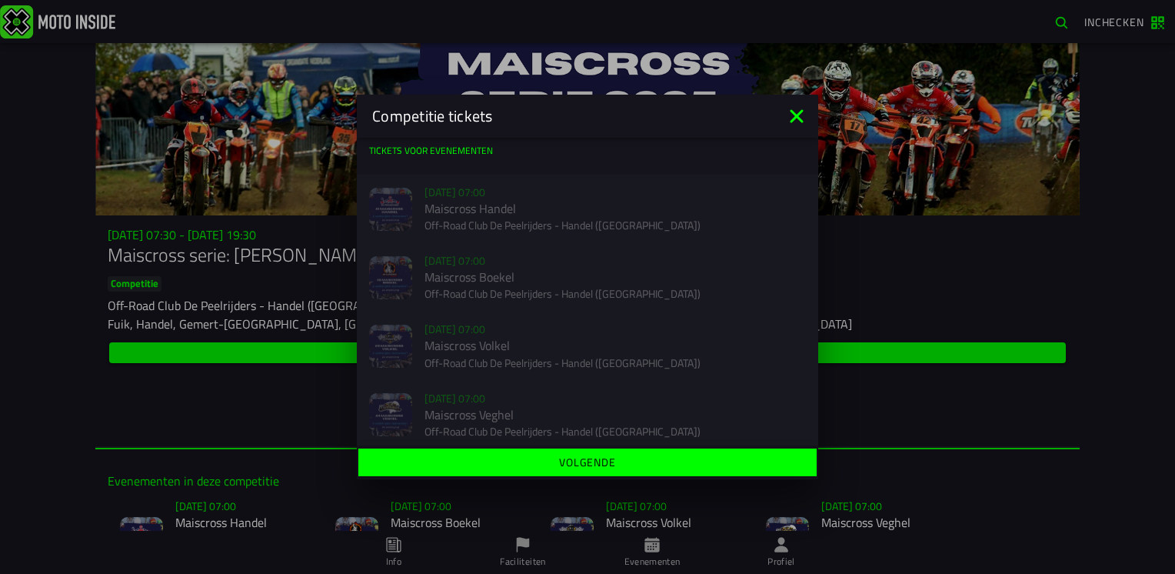
click at [790, 118] on icon at bounding box center [796, 116] width 25 height 25
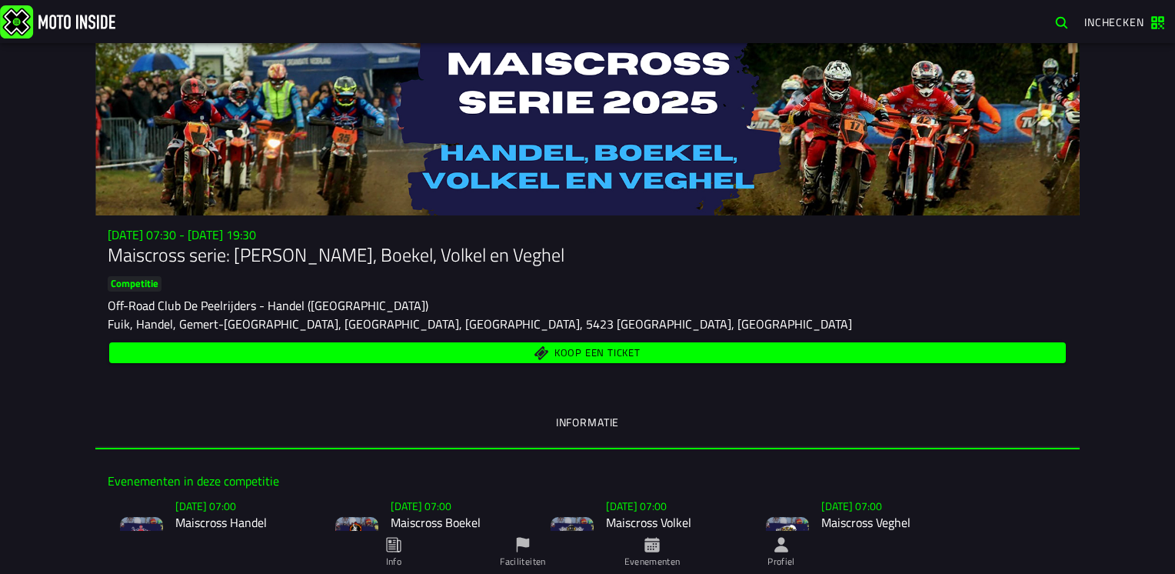
click at [574, 258] on h1 "Maiscross serie: [PERSON_NAME], Boekel, Volkel en Veghel" at bounding box center [588, 254] width 960 height 25
click at [597, 357] on span "Koop een ticket" at bounding box center [597, 353] width 86 height 10
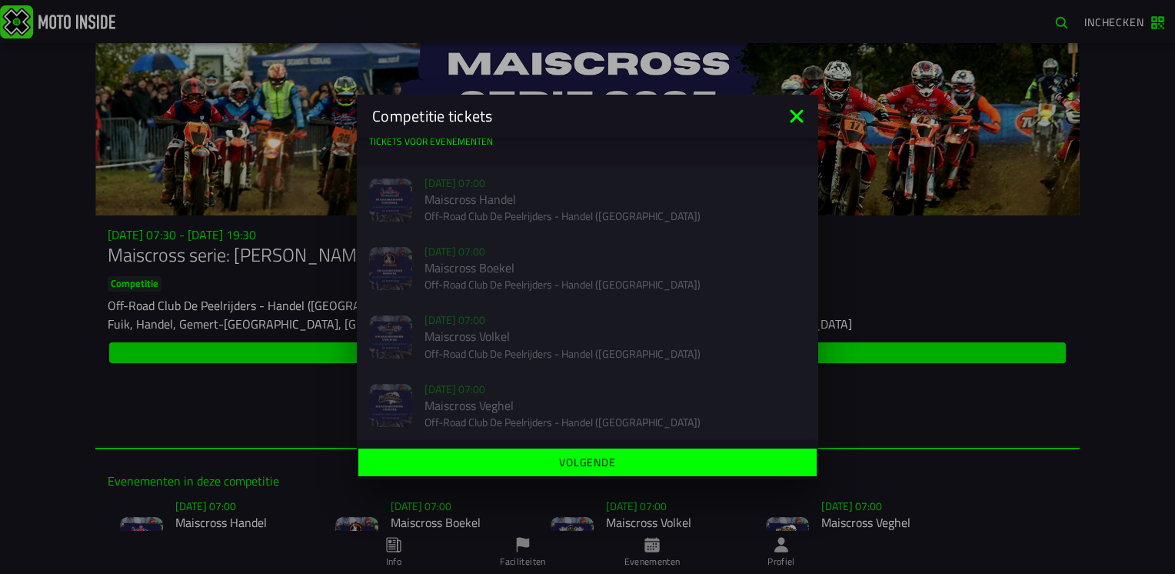
scroll to position [11, 0]
click at [800, 112] on icon at bounding box center [796, 115] width 13 height 13
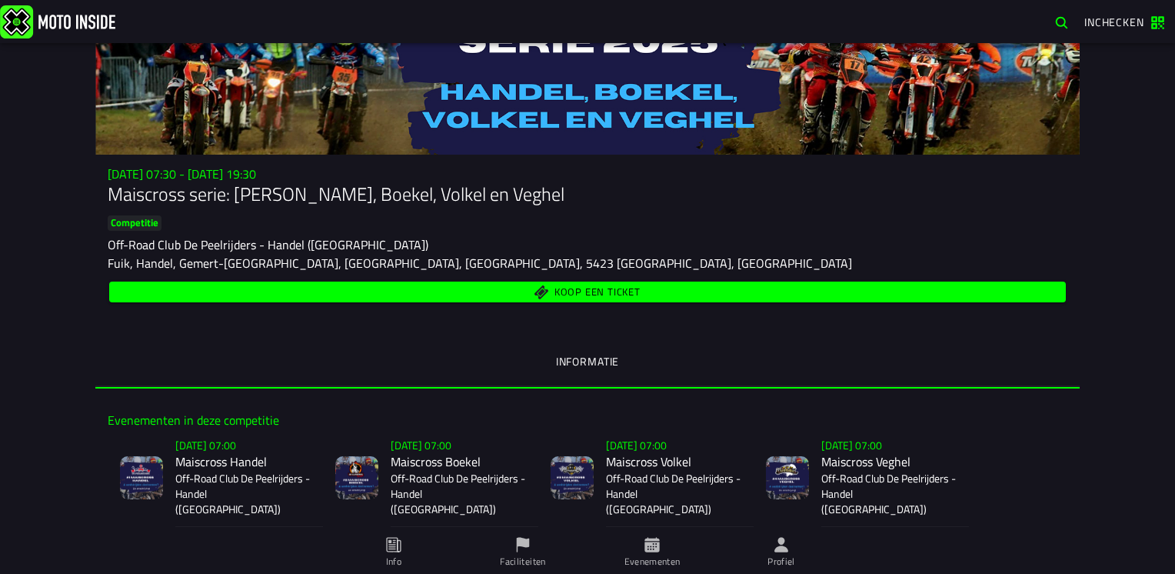
scroll to position [0, 0]
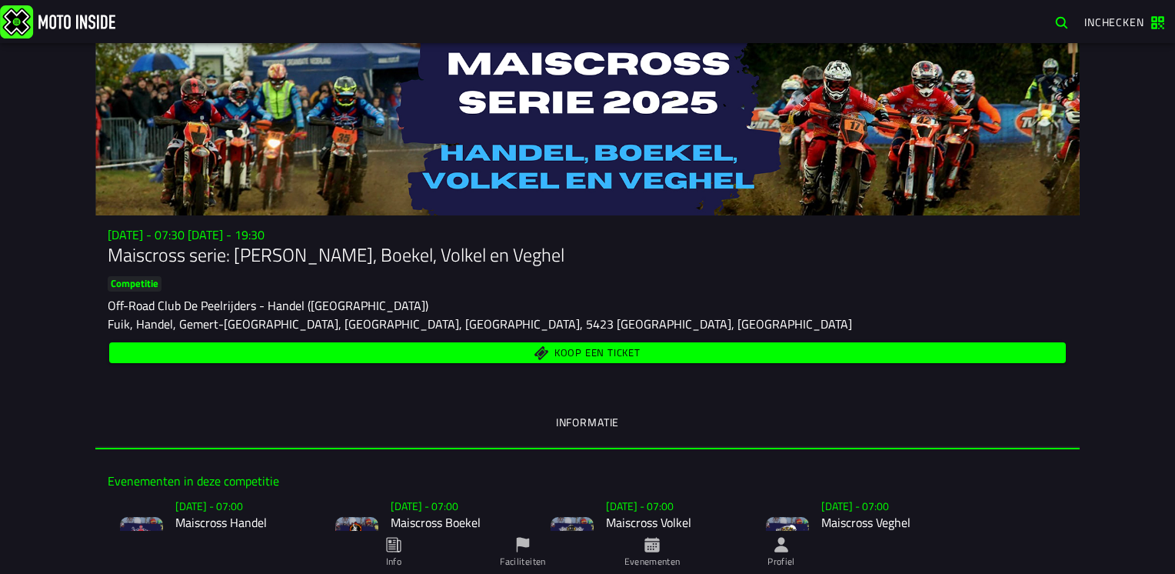
click at [621, 350] on span "Koop een ticket" at bounding box center [597, 353] width 86 height 10
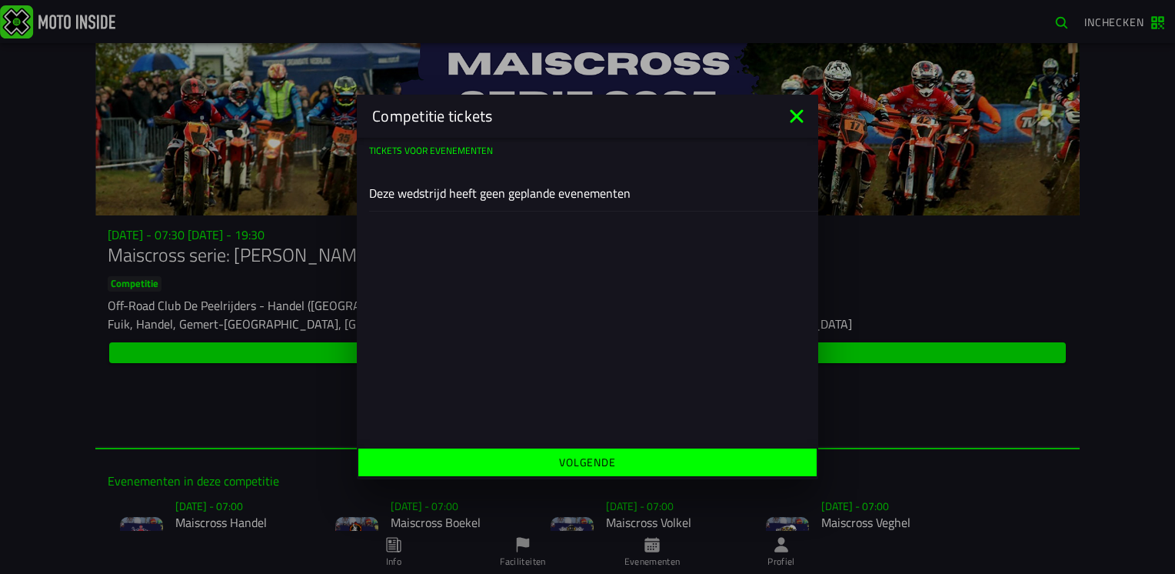
click at [0, 0] on slot "Tickets voor evenementen" at bounding box center [0, 0] width 0 height 0
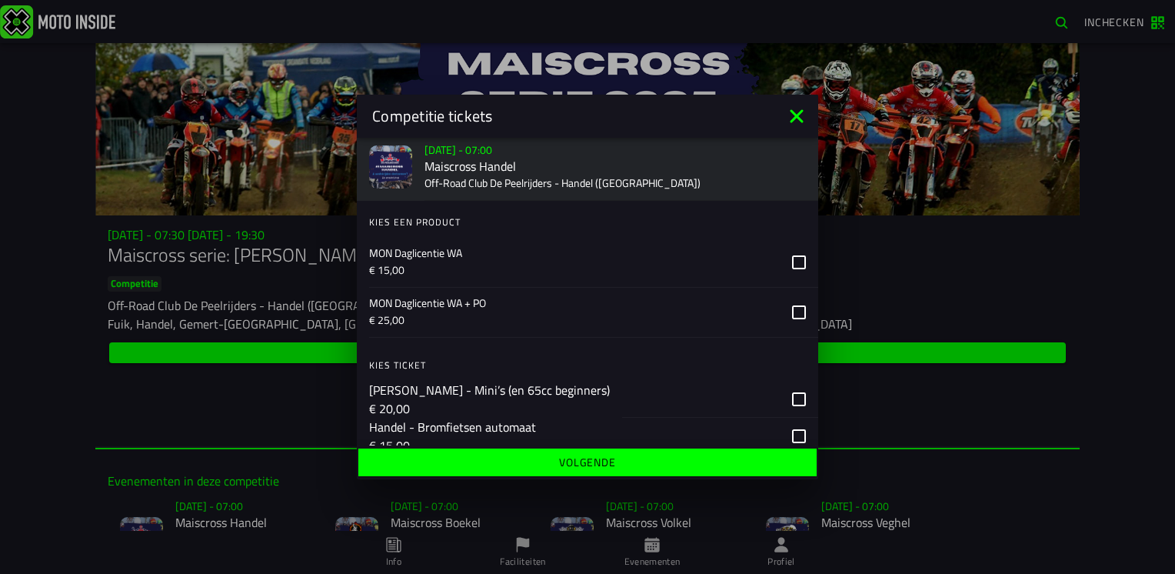
scroll to position [77, 0]
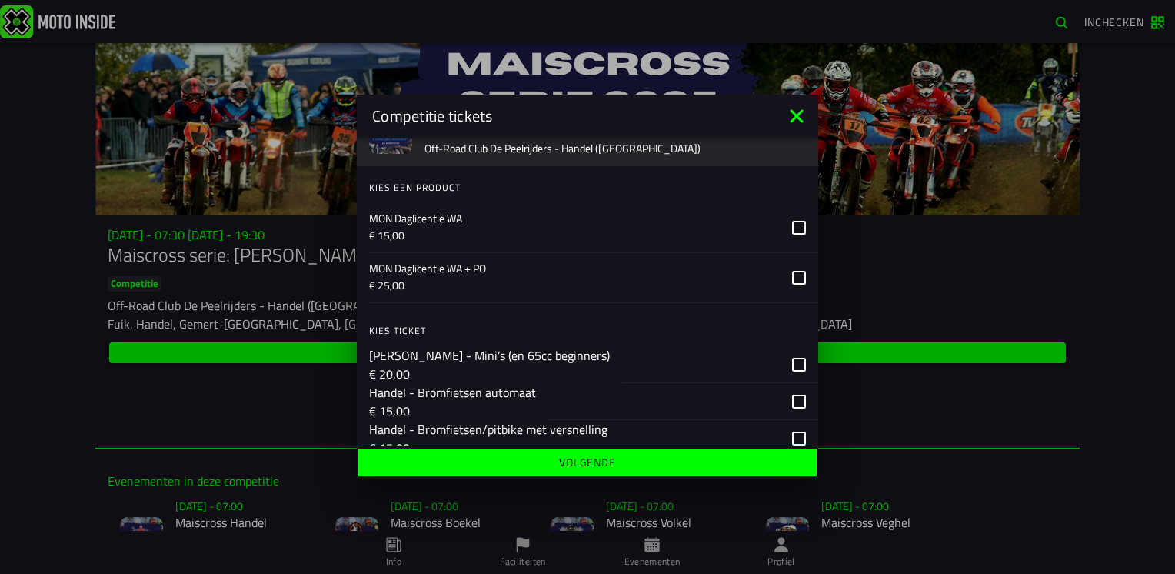
click at [792, 229] on icon at bounding box center [799, 228] width 14 height 14
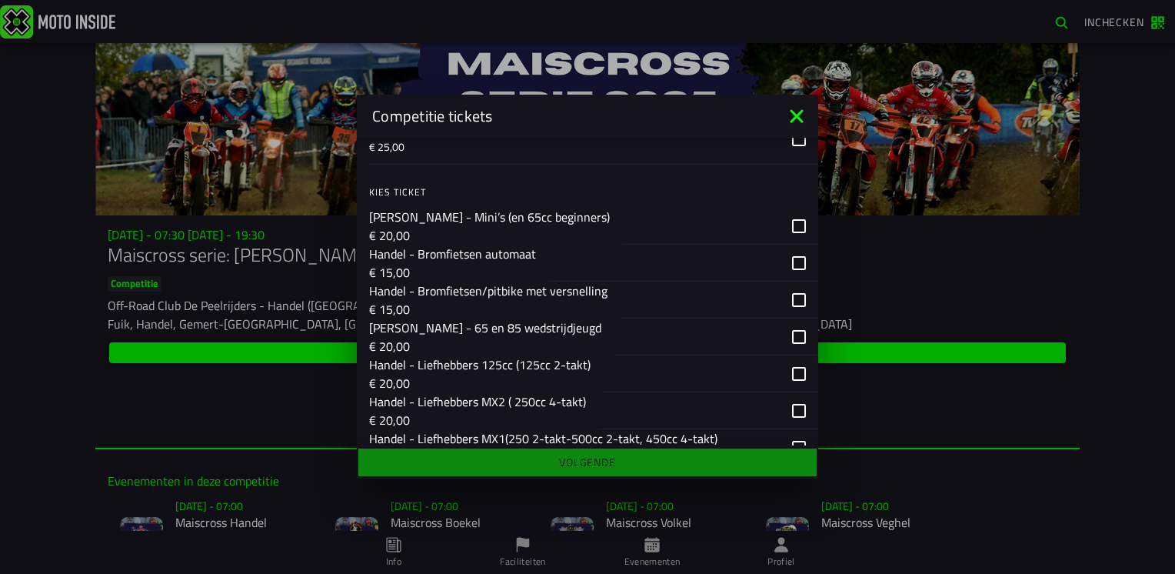
scroll to position [231, 0]
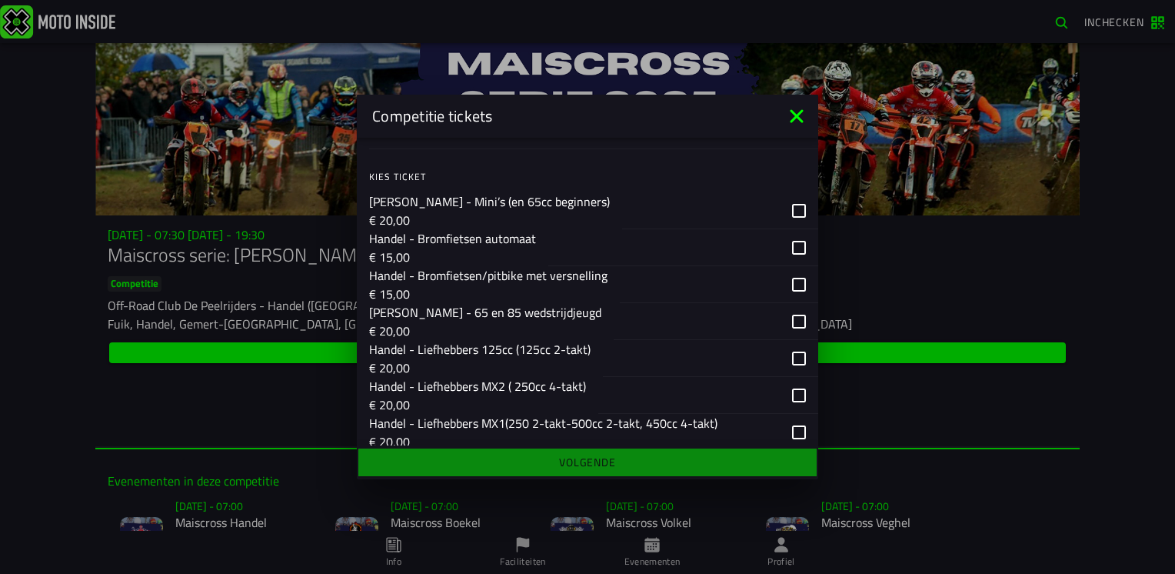
click at [780, 398] on div "button" at bounding box center [708, 395] width 220 height 37
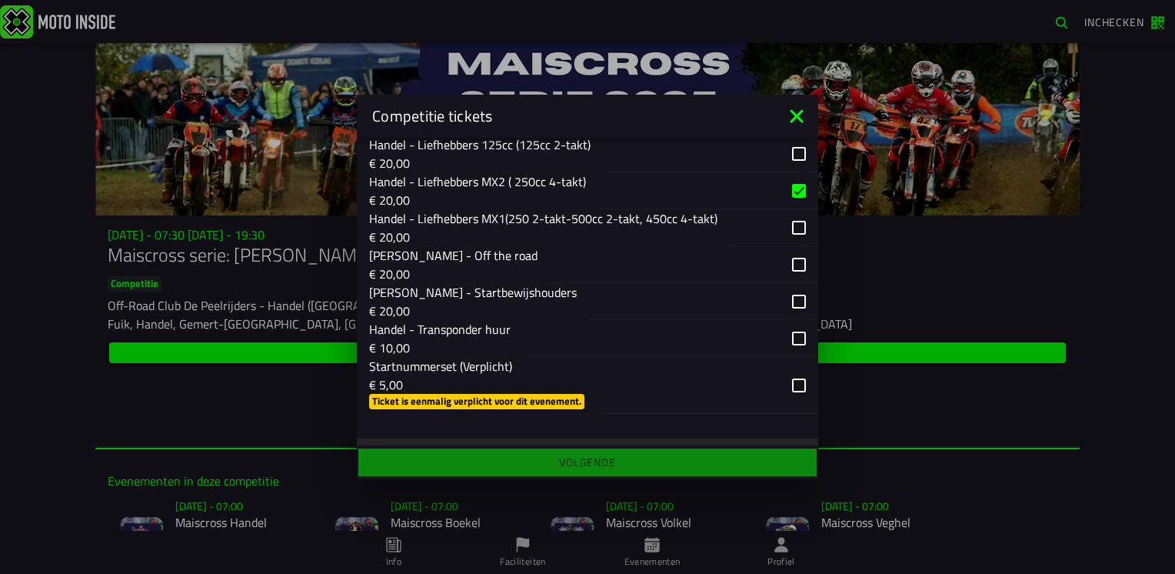
scroll to position [461, 0]
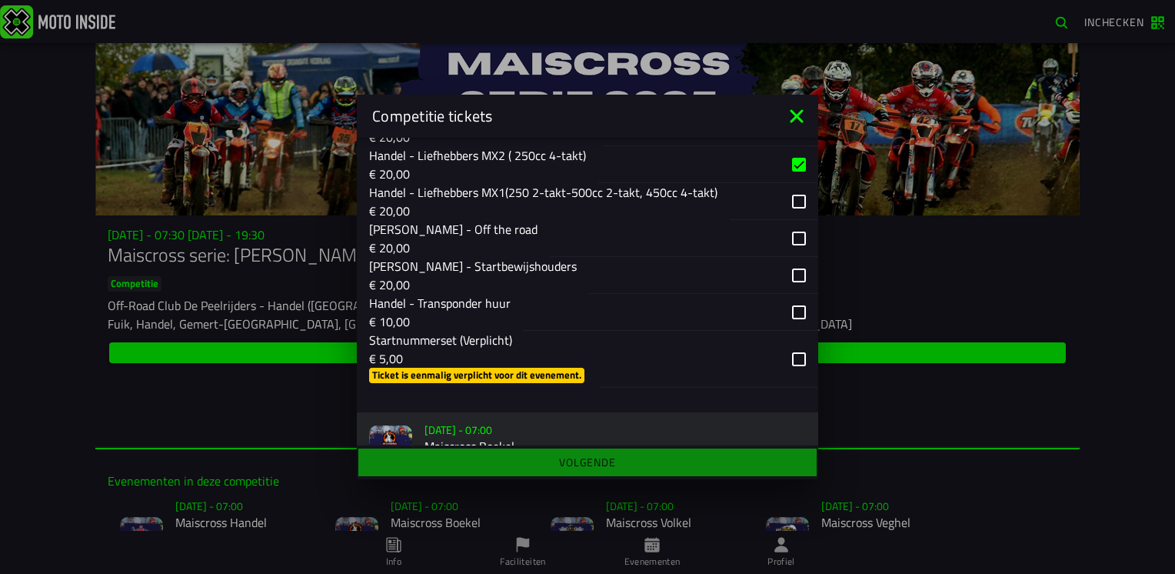
click at [787, 328] on div "button" at bounding box center [670, 312] width 295 height 37
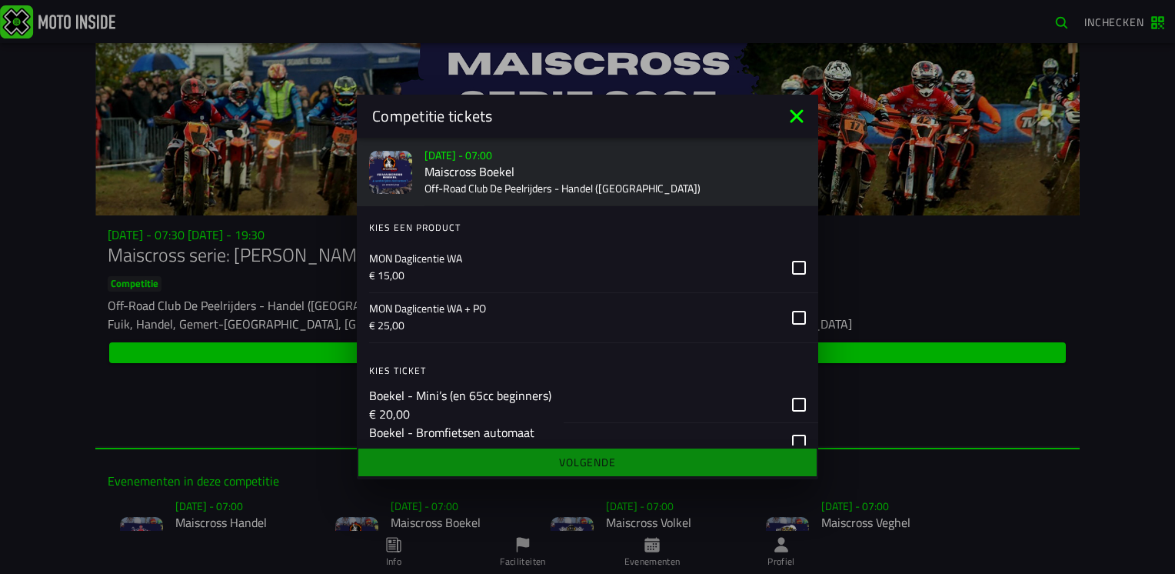
scroll to position [769, 0]
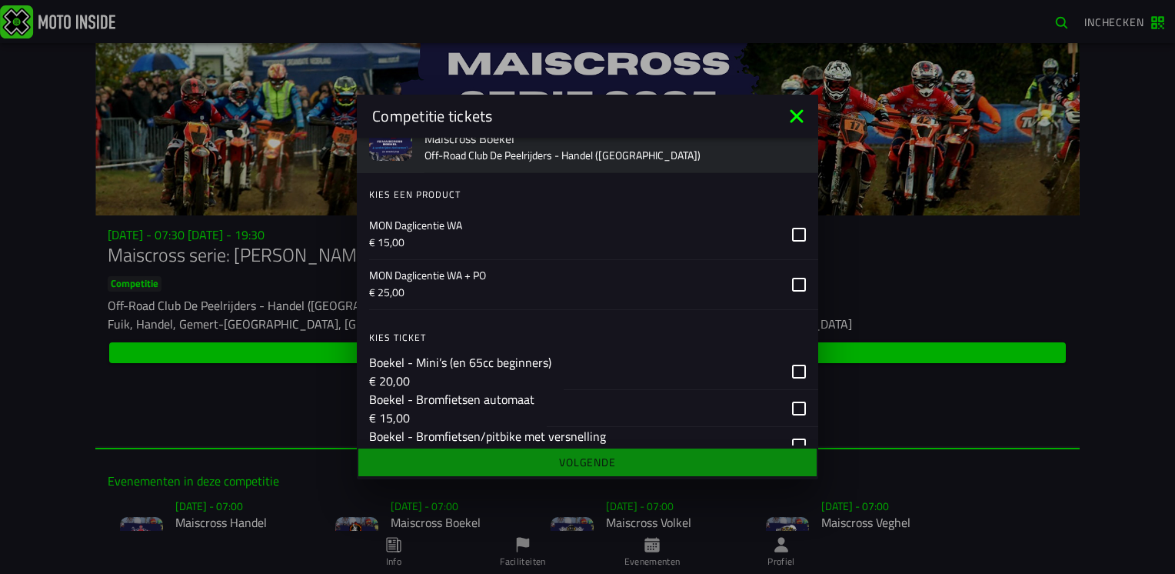
drag, startPoint x: 790, startPoint y: 250, endPoint x: 780, endPoint y: 255, distance: 12.0
click at [792, 241] on icon at bounding box center [799, 235] width 14 height 14
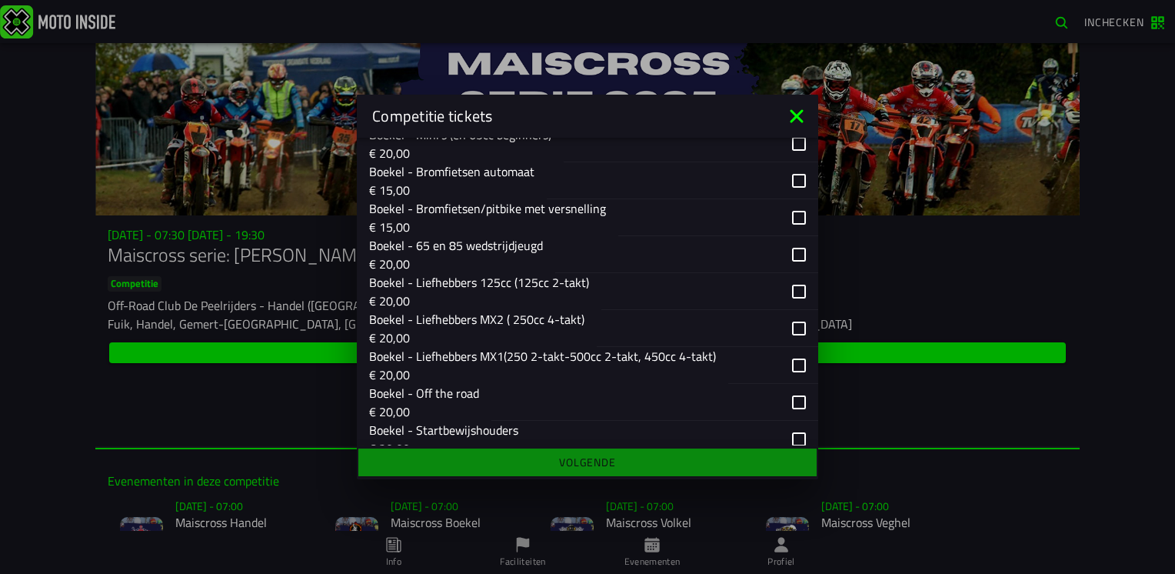
scroll to position [1000, 0]
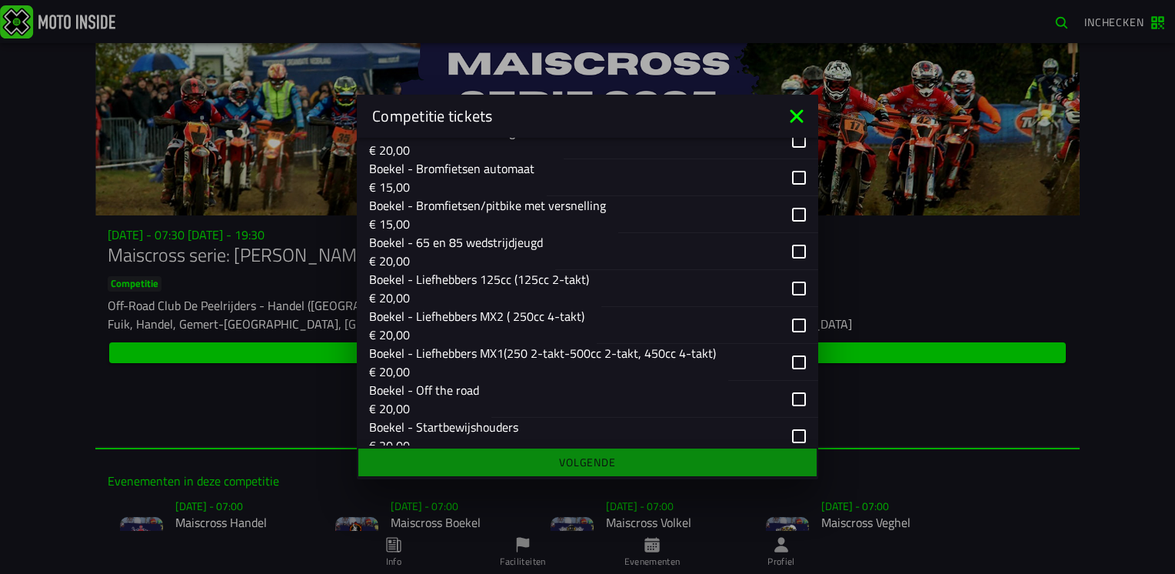
click at [789, 340] on div "button" at bounding box center [707, 325] width 221 height 37
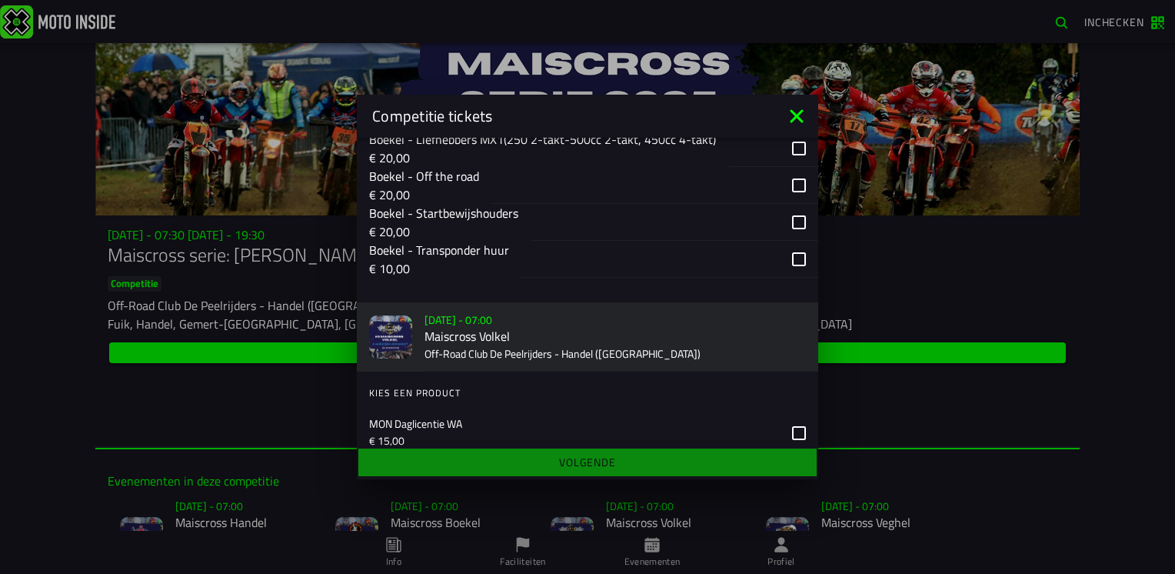
scroll to position [1230, 0]
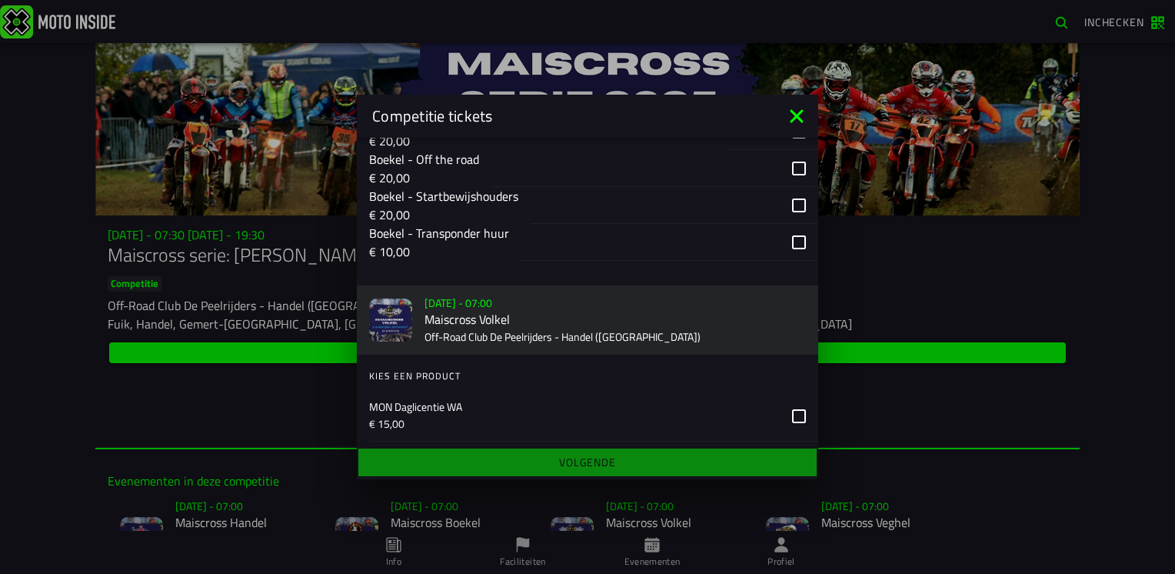
click at [783, 261] on div "button" at bounding box center [669, 242] width 297 height 37
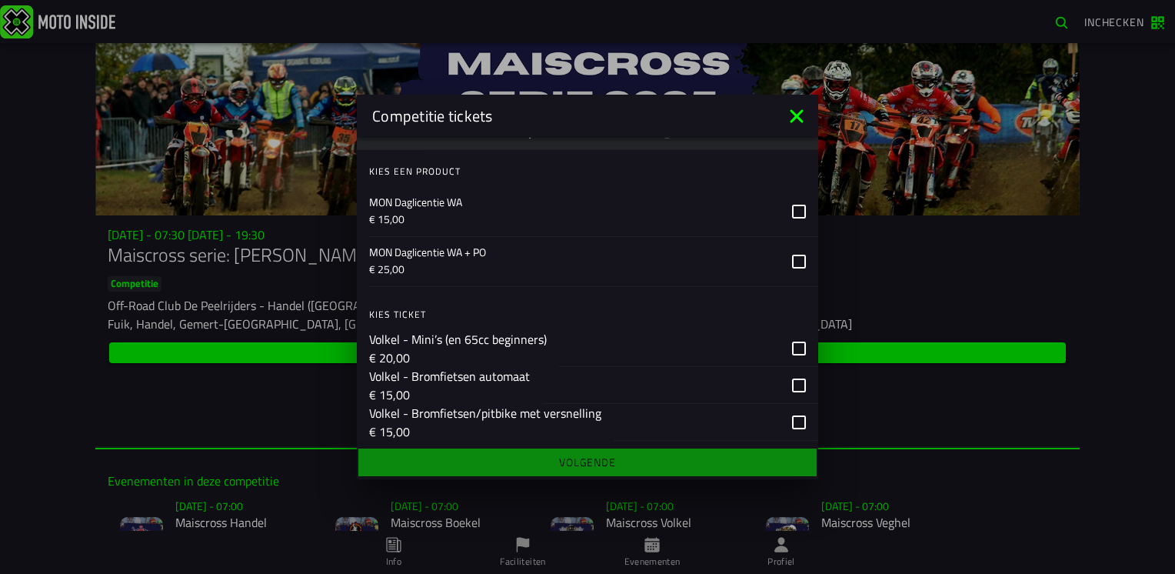
scroll to position [1461, 0]
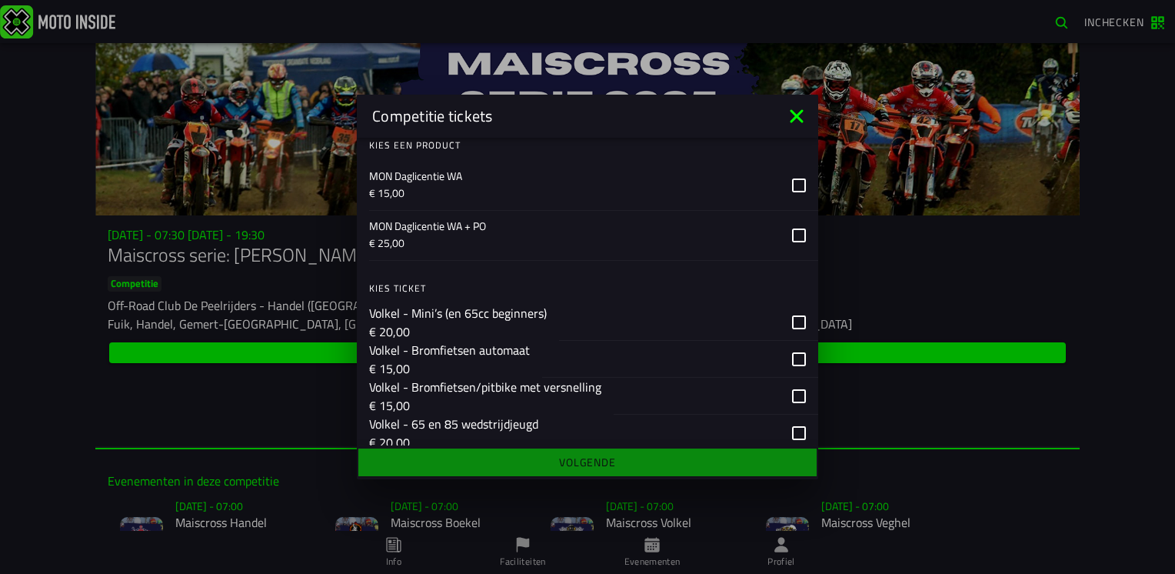
click at [792, 192] on icon at bounding box center [799, 185] width 14 height 14
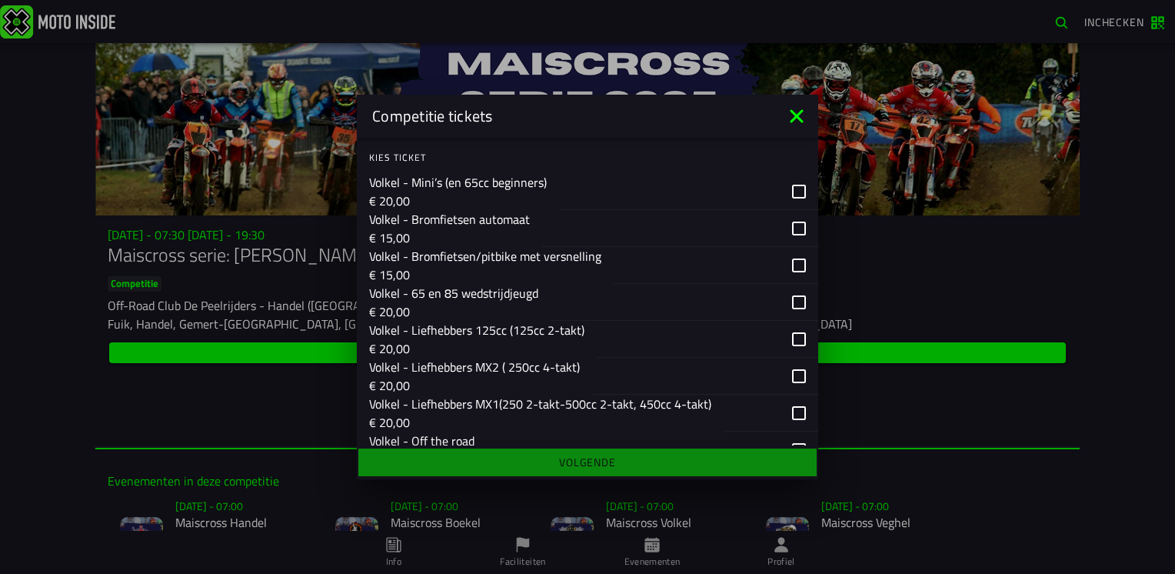
scroll to position [1615, 0]
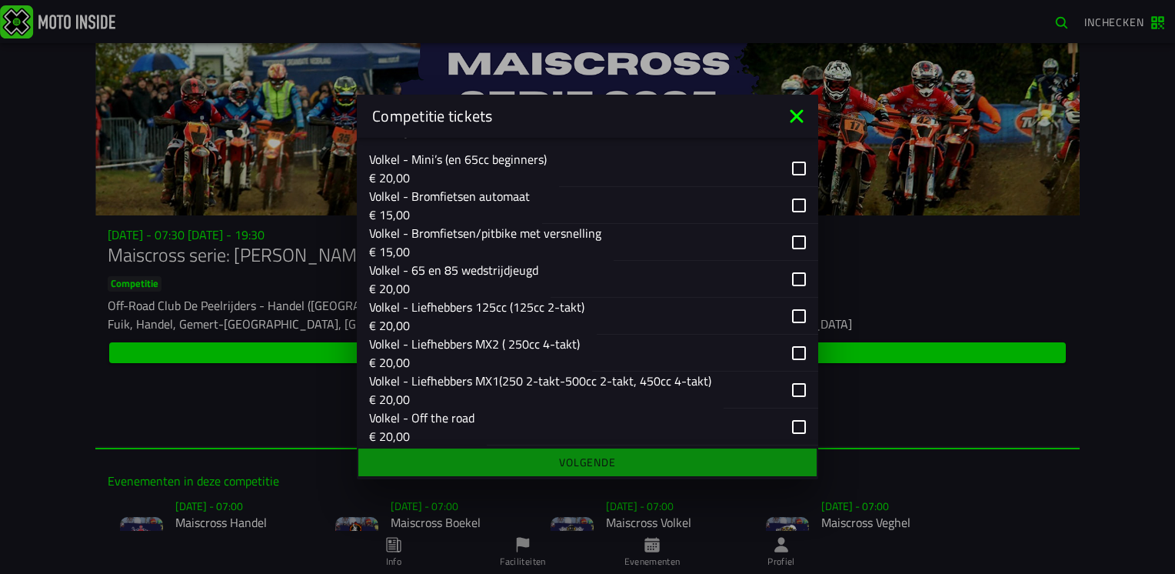
click at [787, 371] on div "button" at bounding box center [705, 352] width 226 height 37
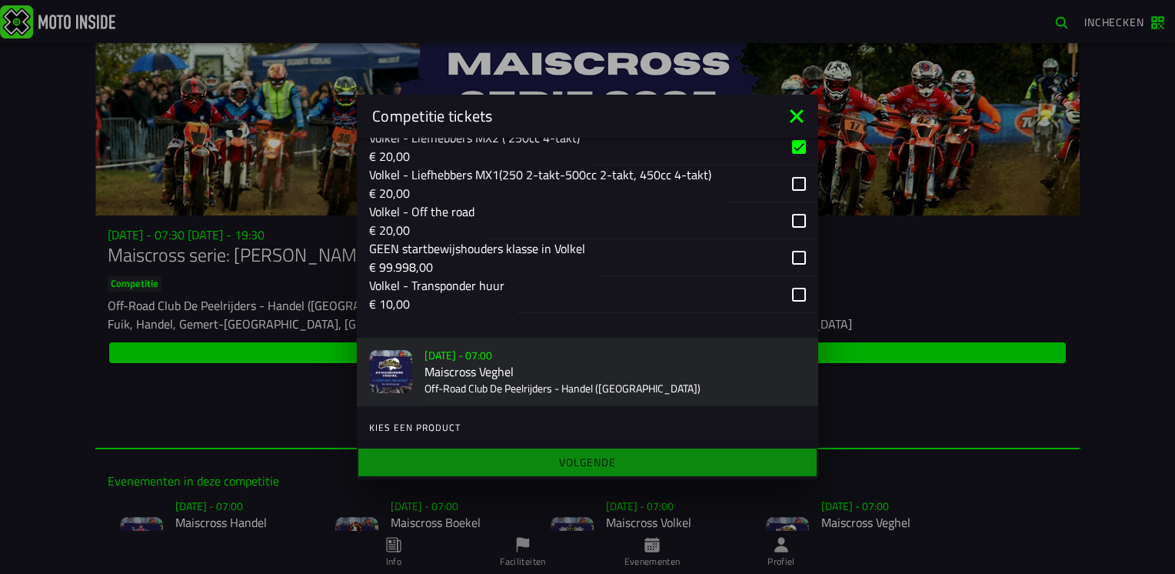
scroll to position [1845, 0]
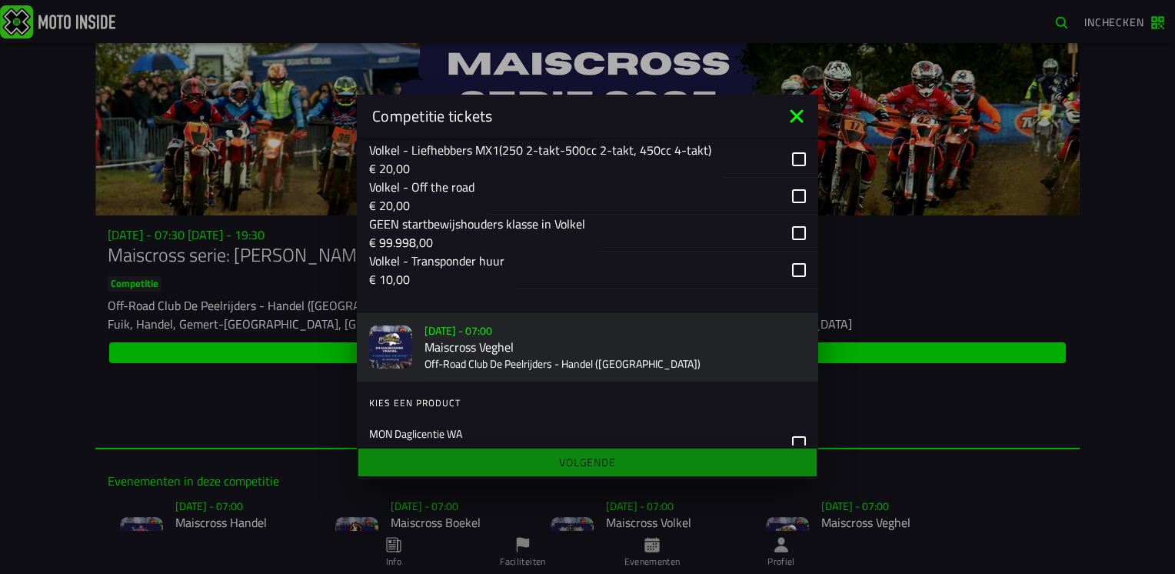
click at [787, 288] on div "button" at bounding box center [667, 269] width 301 height 37
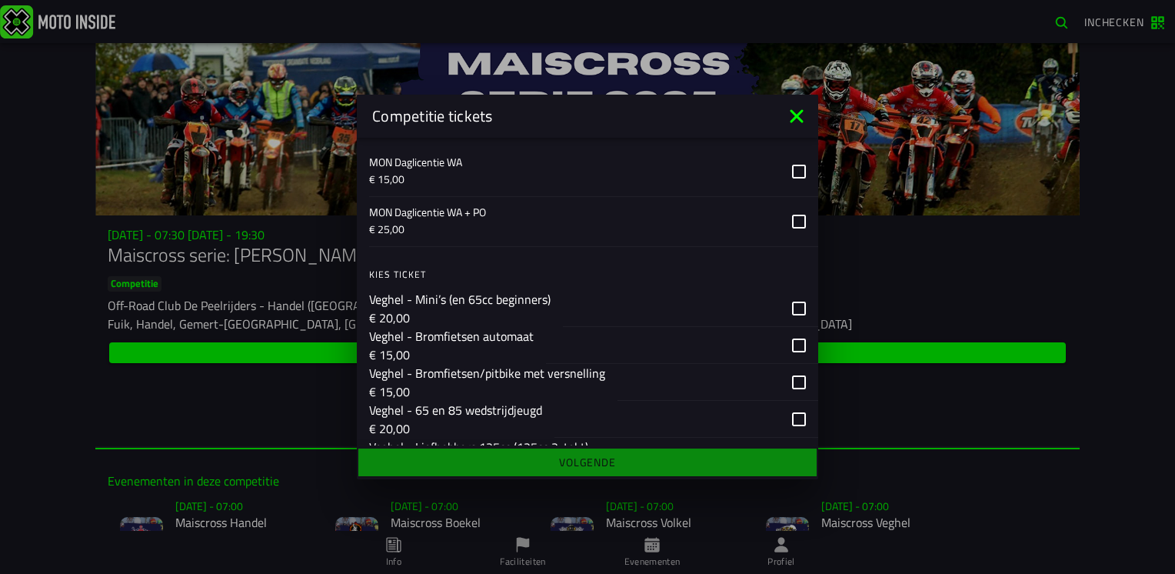
scroll to position [2153, 0]
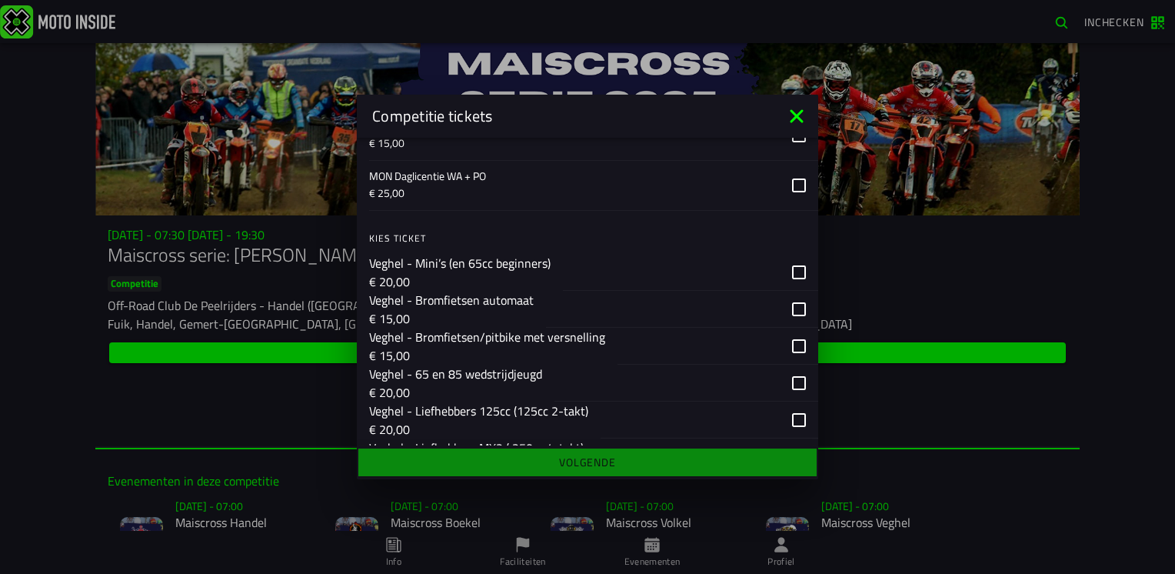
click at [792, 142] on icon at bounding box center [799, 135] width 14 height 14
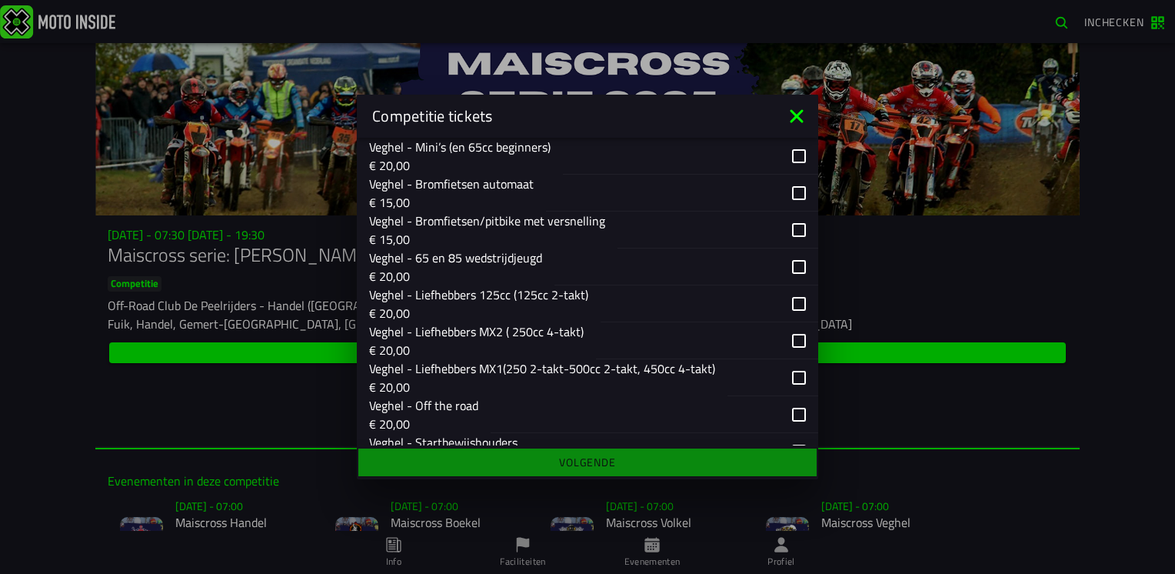
scroll to position [2307, 0]
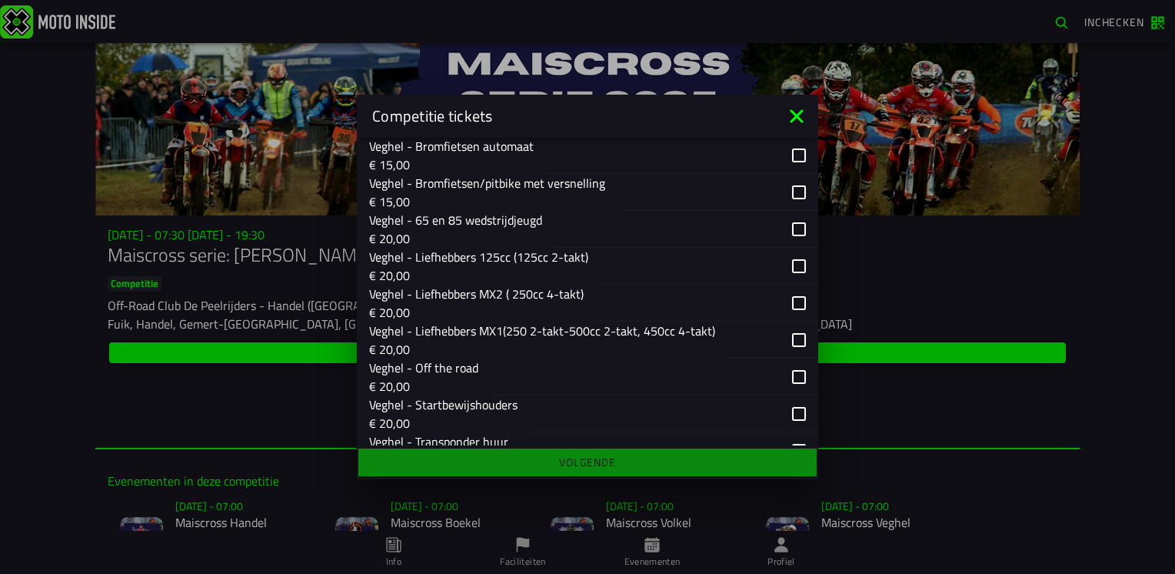
click at [783, 321] on div "button" at bounding box center [707, 302] width 222 height 37
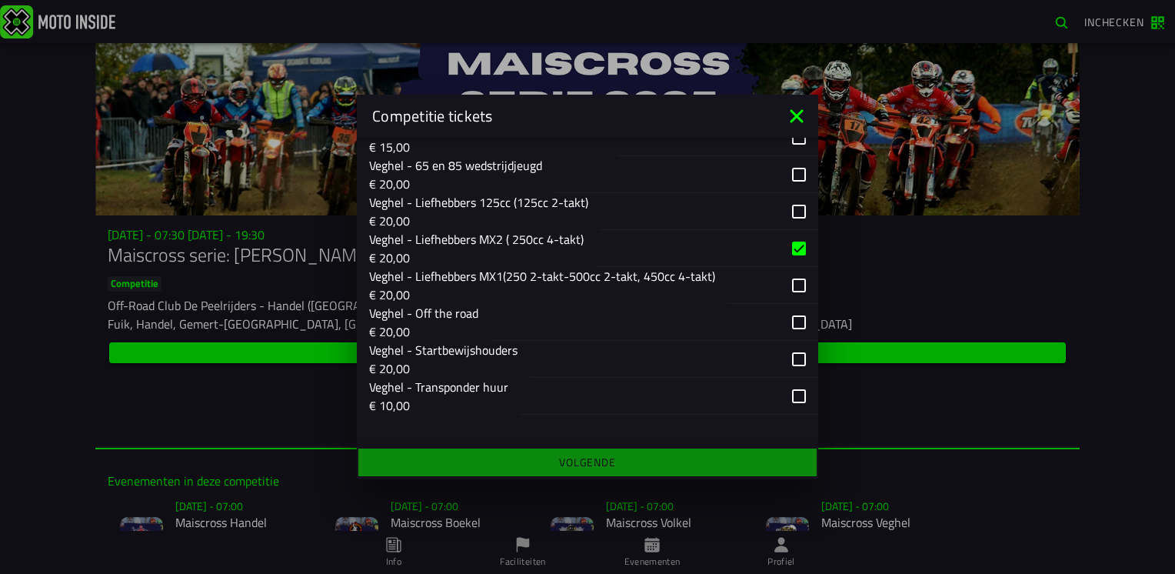
scroll to position [2411, 0]
click at [787, 398] on div "button" at bounding box center [670, 396] width 298 height 37
click at [594, 463] on ion-footer "Volgende" at bounding box center [587, 462] width 461 height 34
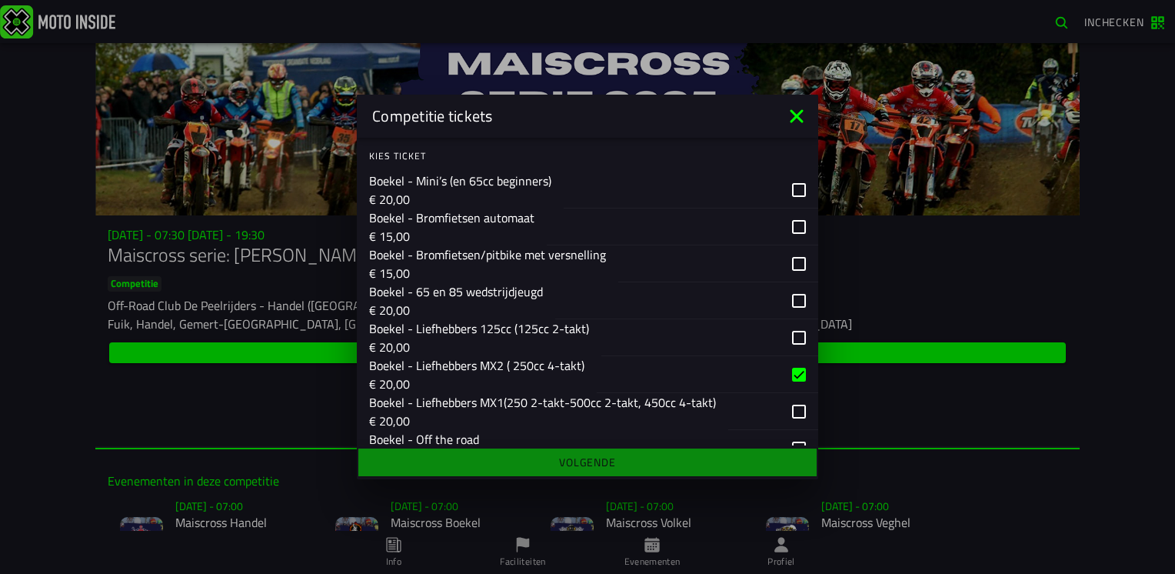
scroll to position [1027, 0]
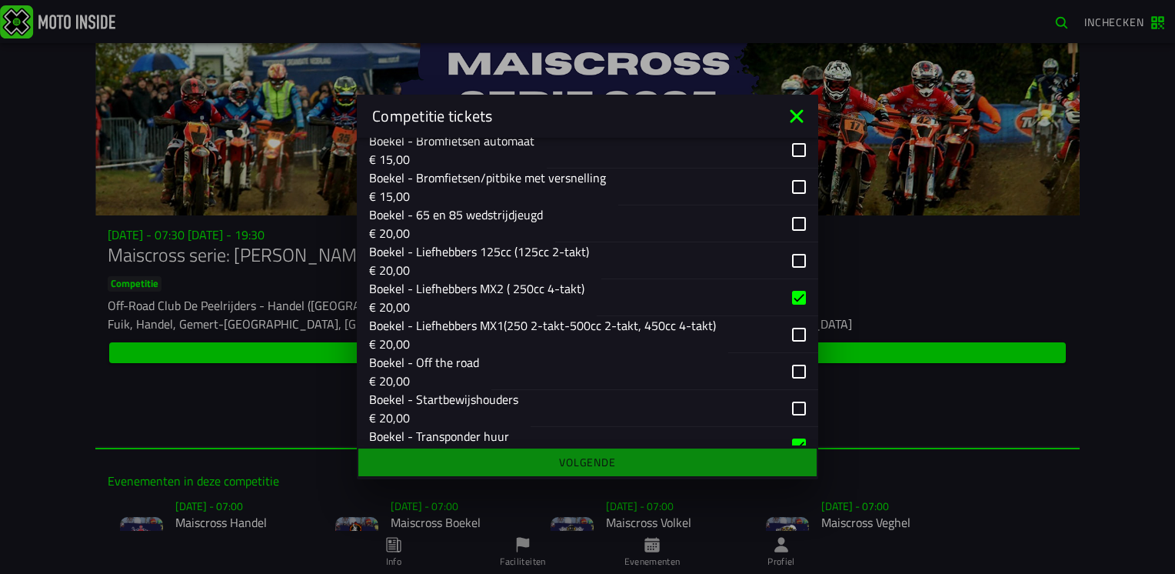
click at [586, 459] on ion-footer "Volgende" at bounding box center [587, 462] width 461 height 34
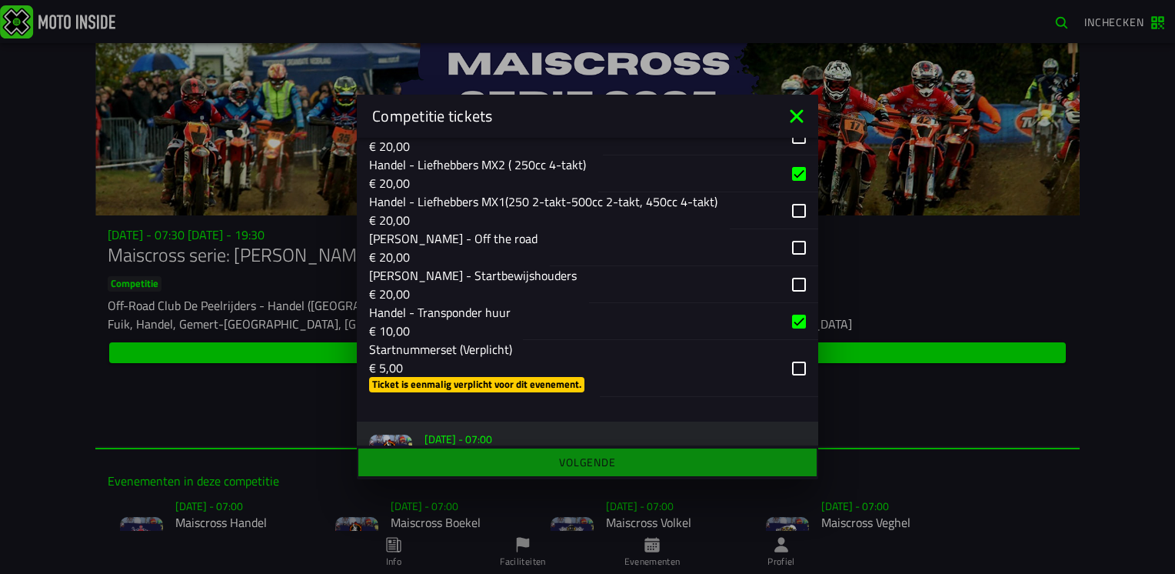
scroll to position [615, 0]
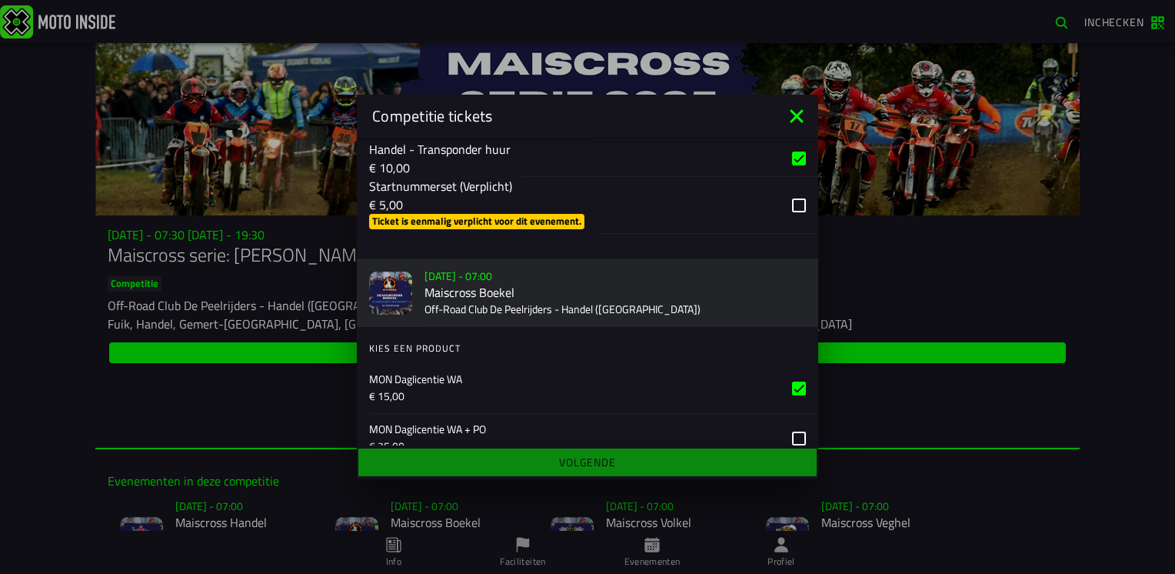
click at [782, 219] on div "button" at bounding box center [709, 205] width 218 height 57
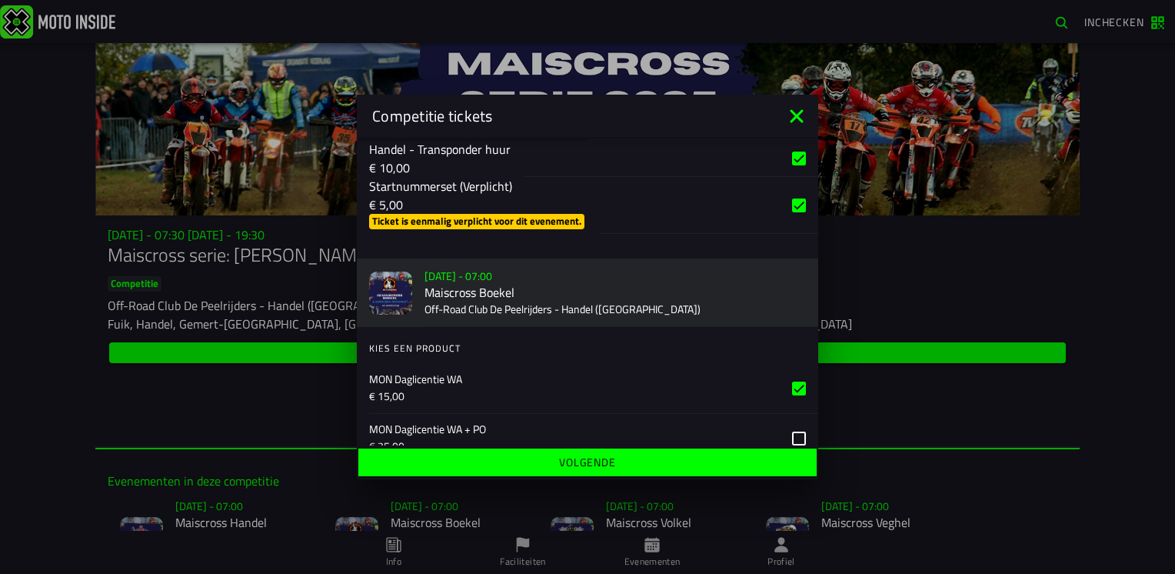
click at [0, 0] on slot "Volgende" at bounding box center [0, 0] width 0 height 0
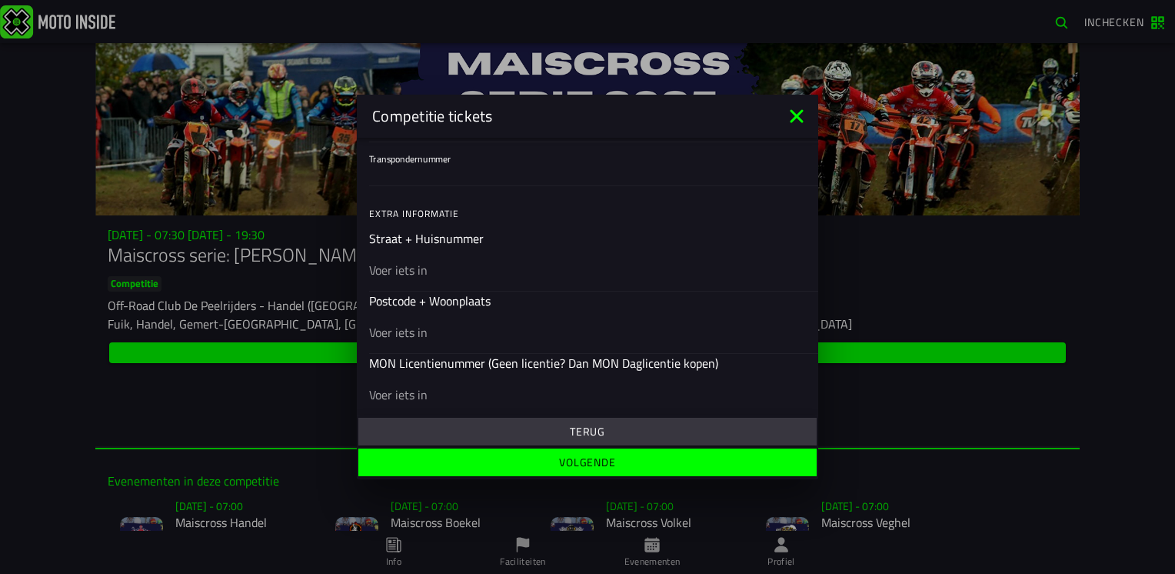
scroll to position [461, 0]
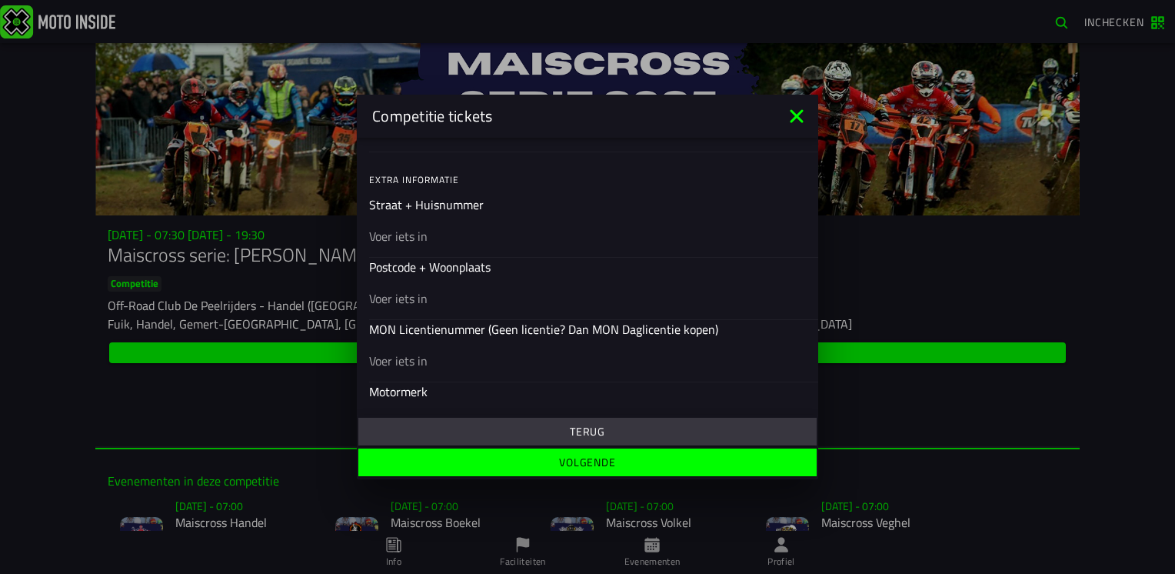
click at [452, 238] on input "text" at bounding box center [587, 236] width 437 height 18
type input "Kapelstraat 4A"
click at [378, 301] on input "text" at bounding box center [587, 298] width 437 height 18
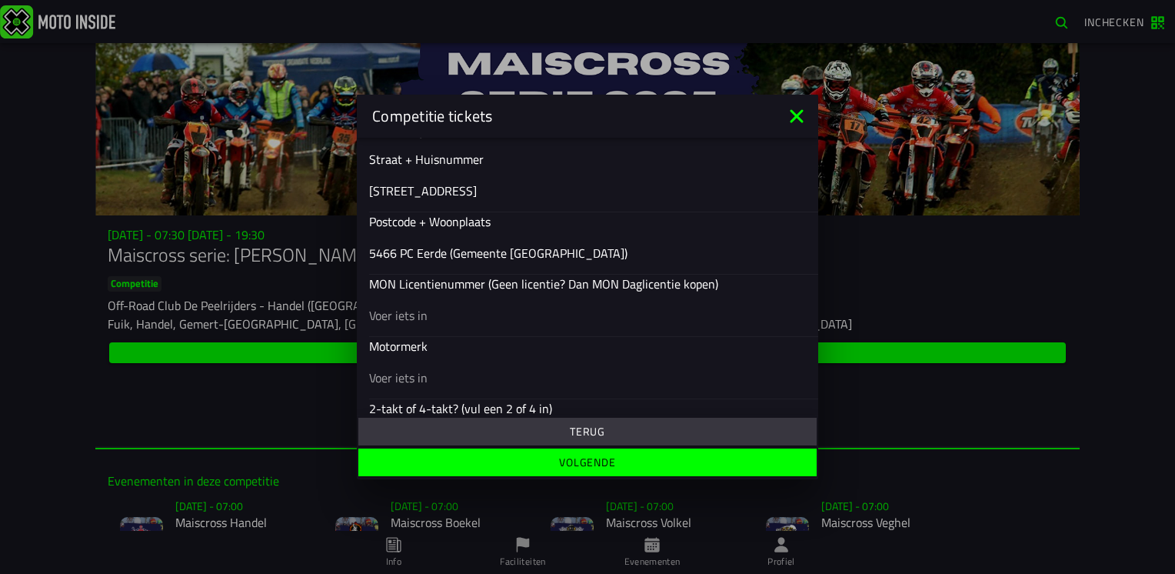
scroll to position [538, 0]
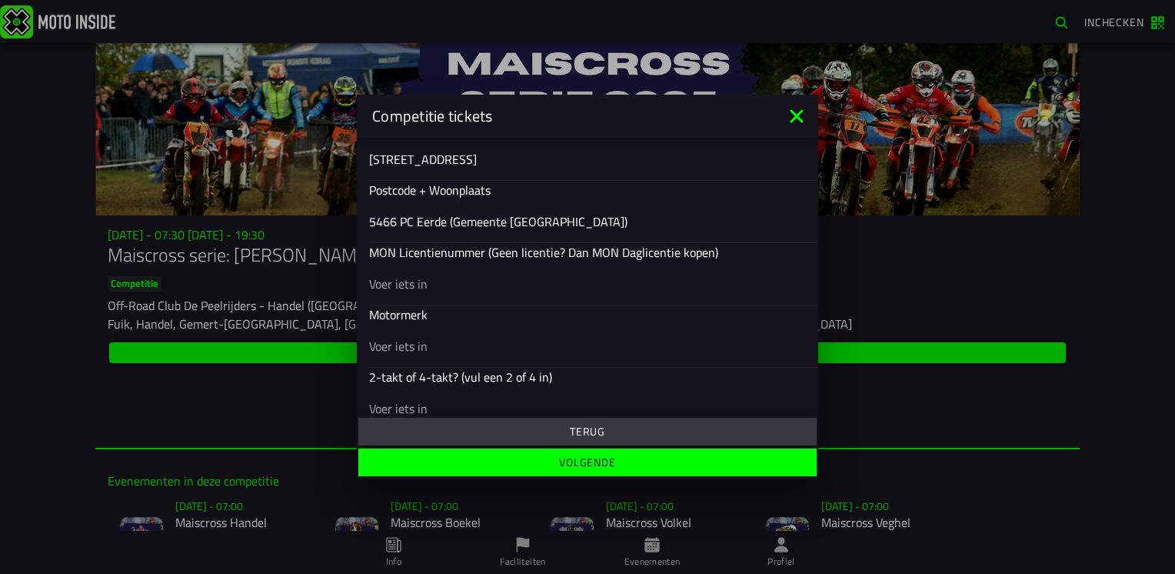
type input "5466 PC Eerde (Gemeente Meierijstad)"
click at [422, 286] on input "text" at bounding box center [587, 283] width 437 height 18
click at [453, 346] on input "text" at bounding box center [587, 346] width 437 height 18
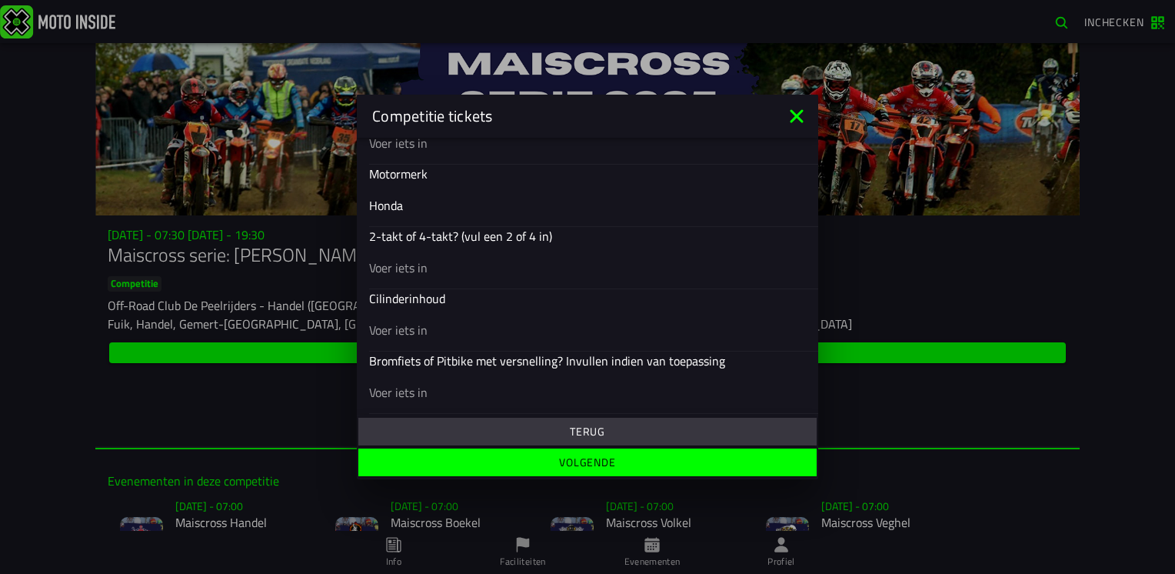
scroll to position [683, 0]
type input "Honda"
click at [413, 272] on div at bounding box center [587, 262] width 437 height 43
click at [413, 272] on input "text" at bounding box center [587, 263] width 437 height 18
type input "4"
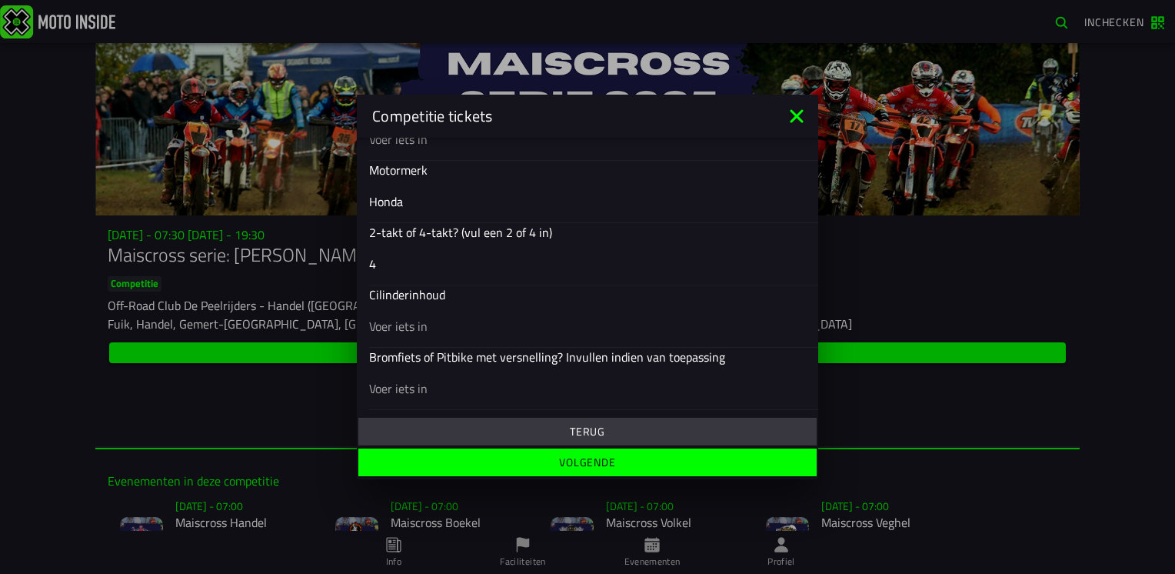
click at [434, 328] on input "text" at bounding box center [587, 326] width 437 height 18
type input "250"
click at [0, 0] on slot "Volgende" at bounding box center [0, 0] width 0 height 0
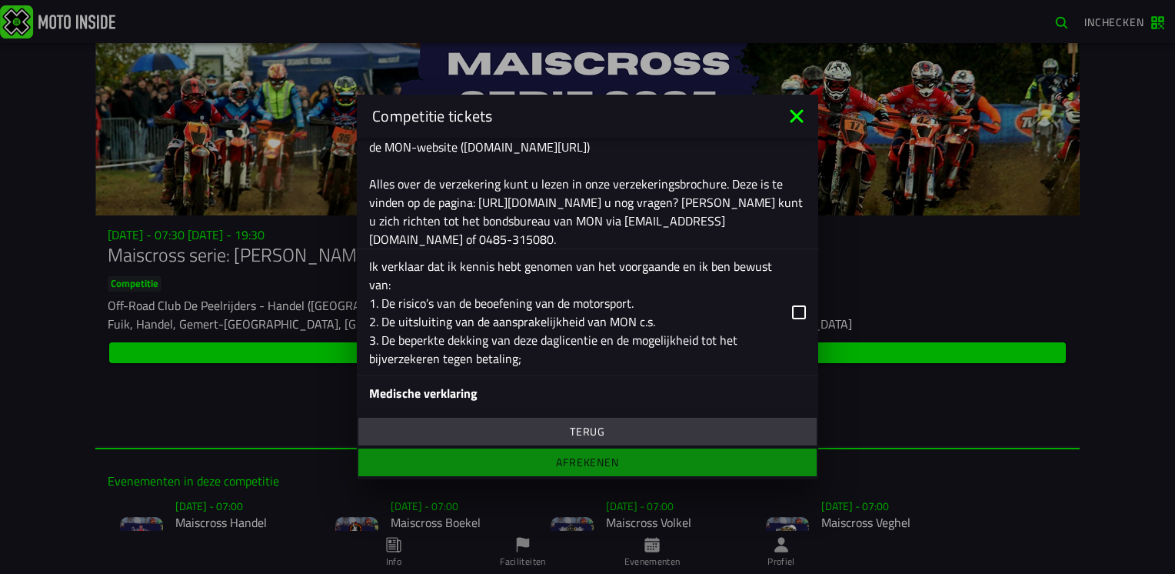
click at [792, 314] on icon at bounding box center [799, 312] width 14 height 14
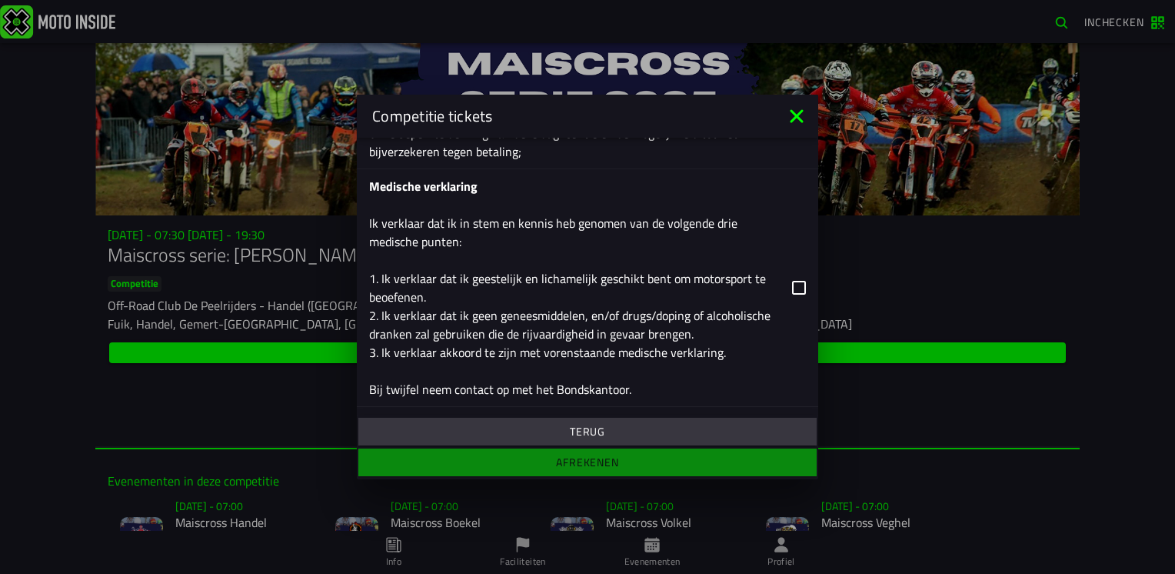
scroll to position [990, 0]
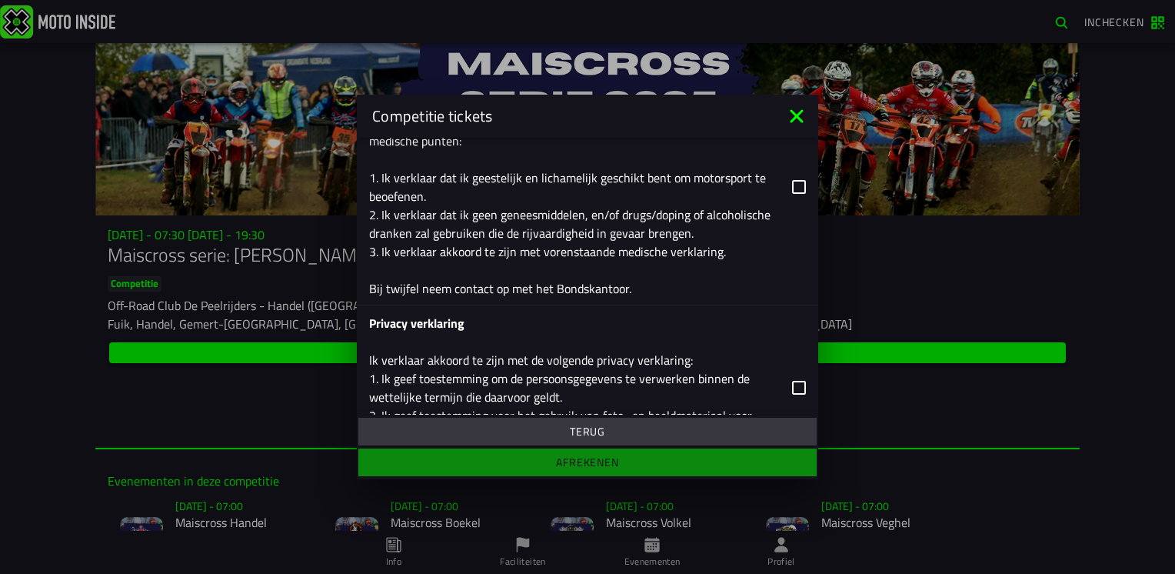
drag, startPoint x: 781, startPoint y: 188, endPoint x: 777, endPoint y: 226, distance: 37.9
click at [792, 191] on icon at bounding box center [799, 187] width 14 height 14
click at [792, 394] on icon at bounding box center [799, 388] width 14 height 14
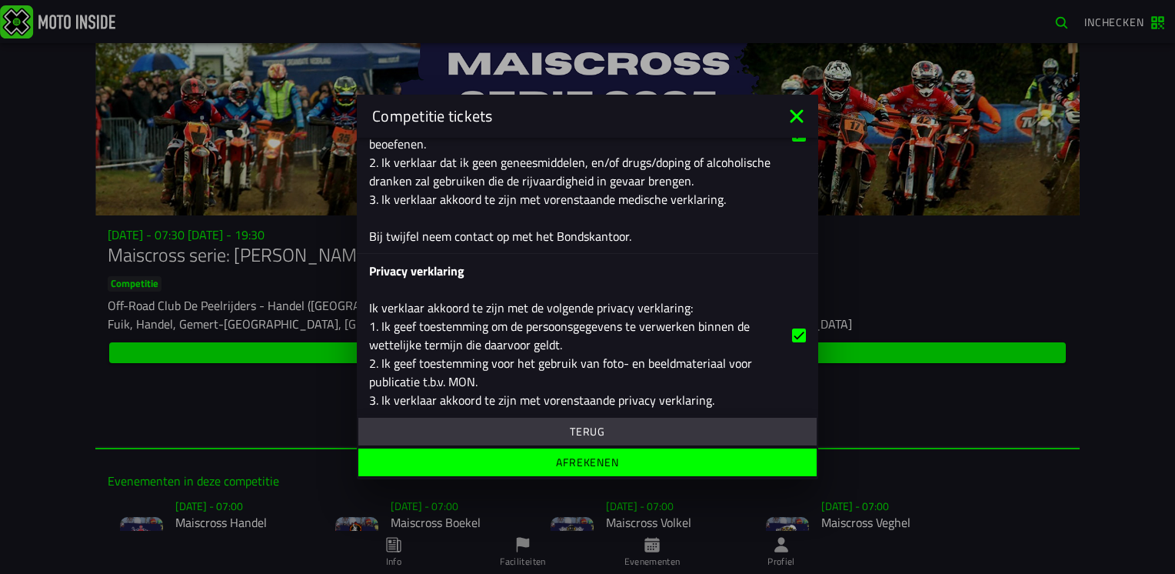
scroll to position [1051, 0]
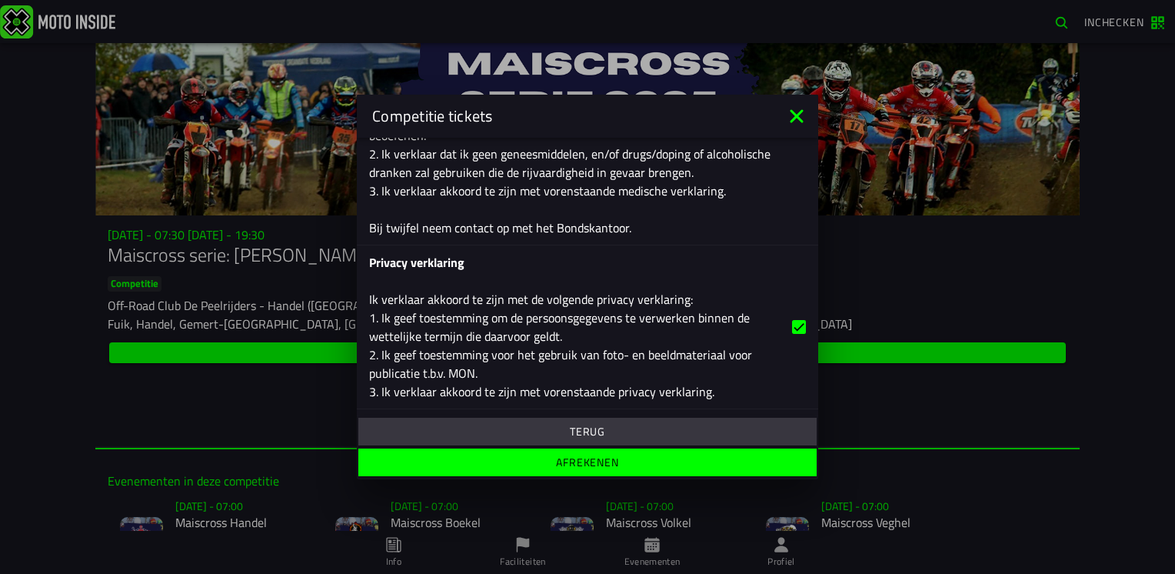
click at [0, 0] on slot "Afrekenen" at bounding box center [0, 0] width 0 height 0
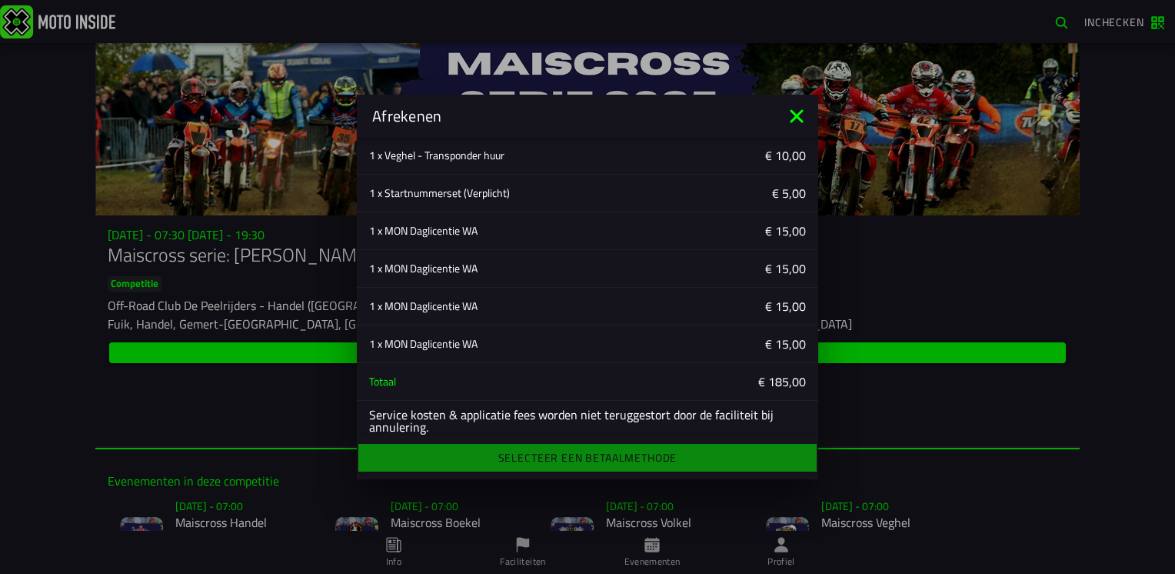
scroll to position [485, 0]
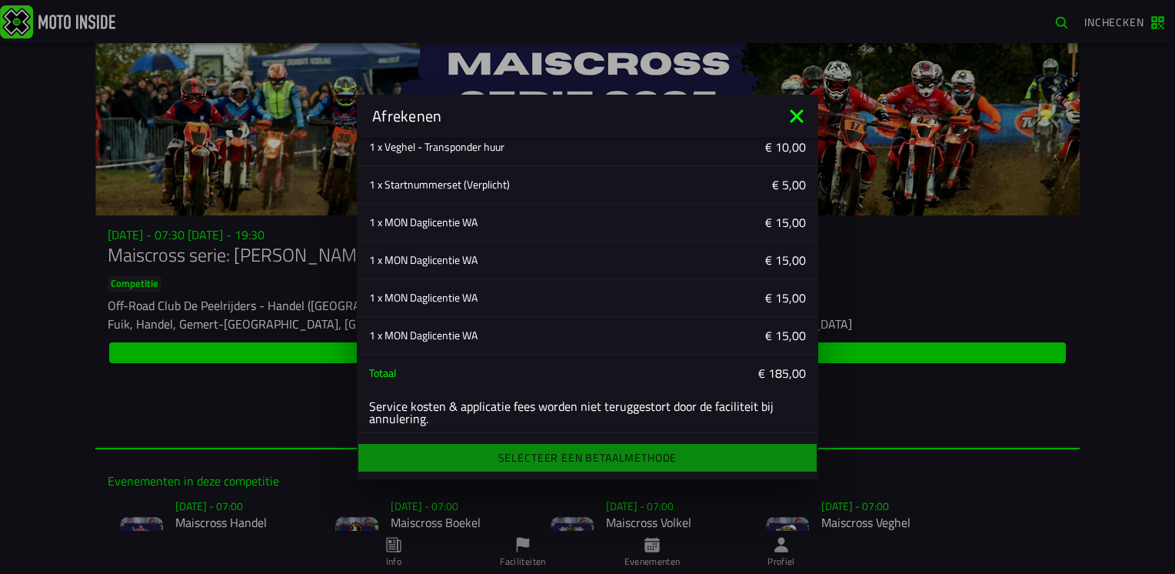
click at [597, 460] on div "Selecteer een betaalmethode" at bounding box center [587, 458] width 461 height 34
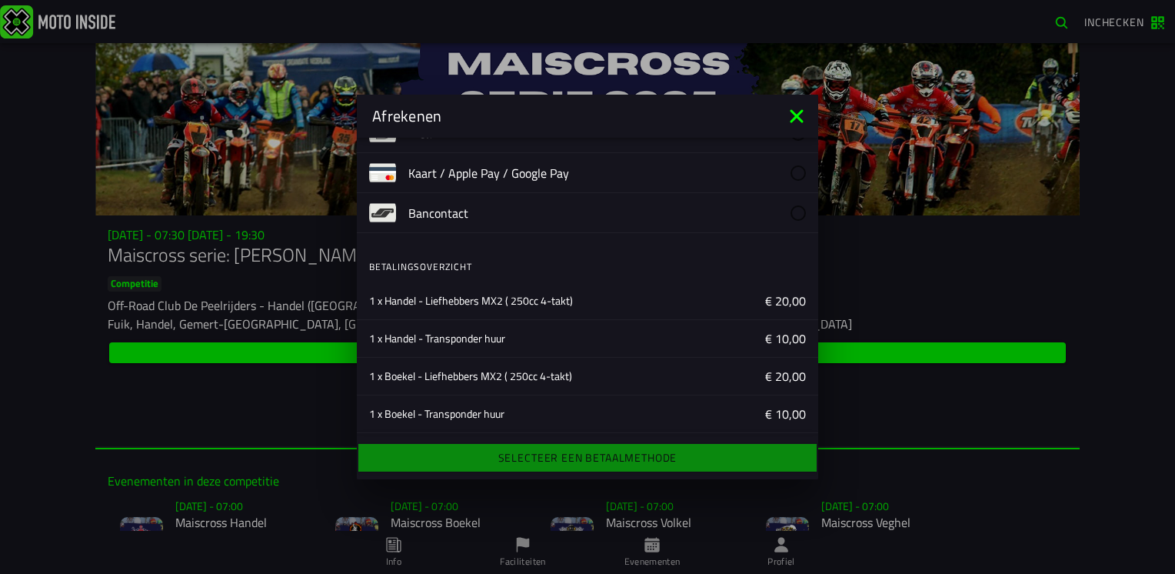
scroll to position [0, 0]
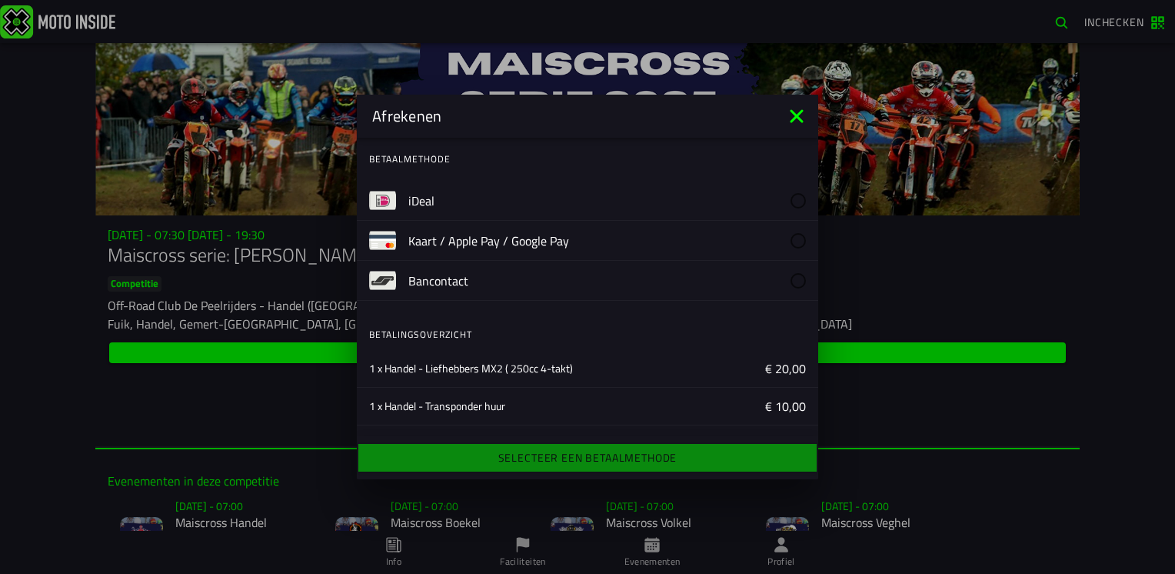
click at [0, 0] on slot "iDeal" at bounding box center [0, 0] width 0 height 0
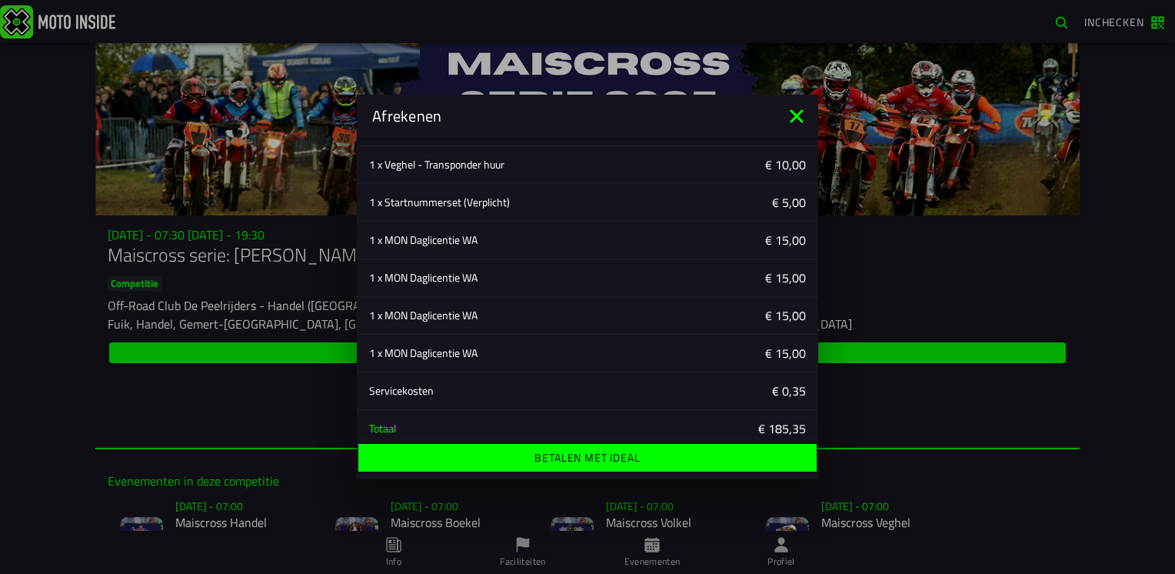
scroll to position [523, 0]
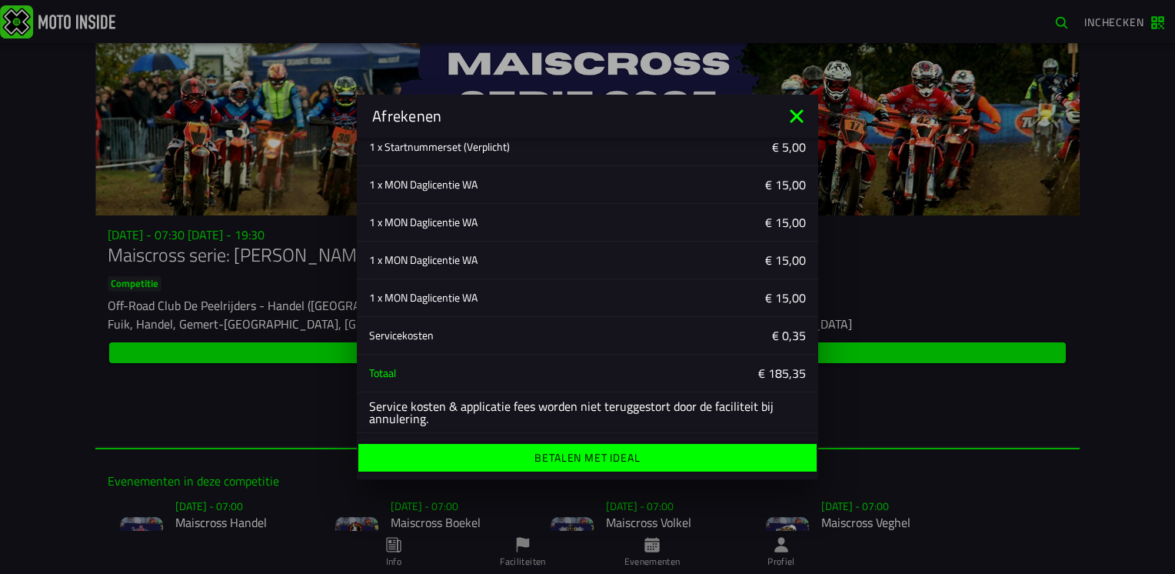
click at [601, 455] on ion-label "Betalen met iDeal" at bounding box center [586, 457] width 105 height 11
